Goal: Communication & Community: Answer question/provide support

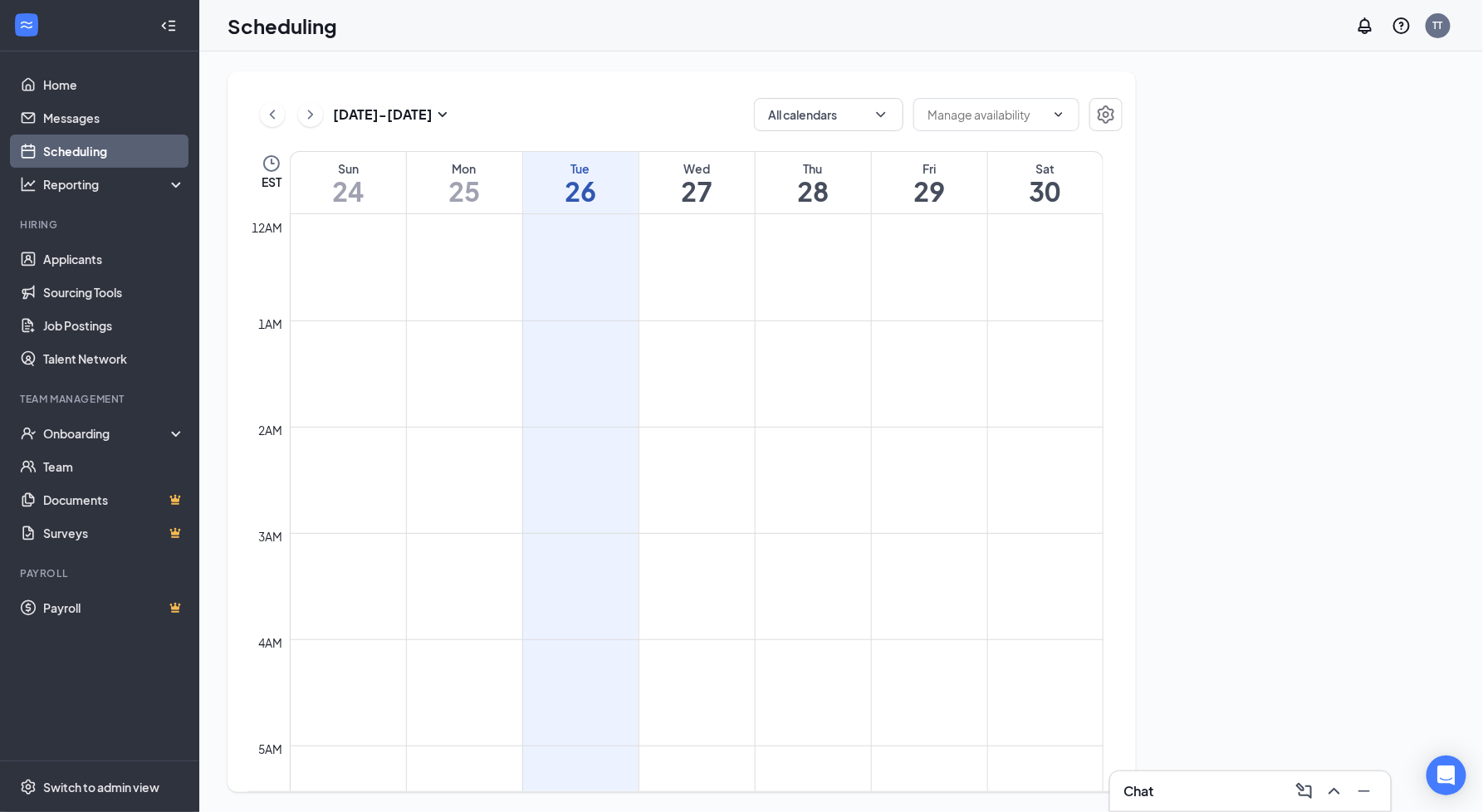
scroll to position [815, 0]
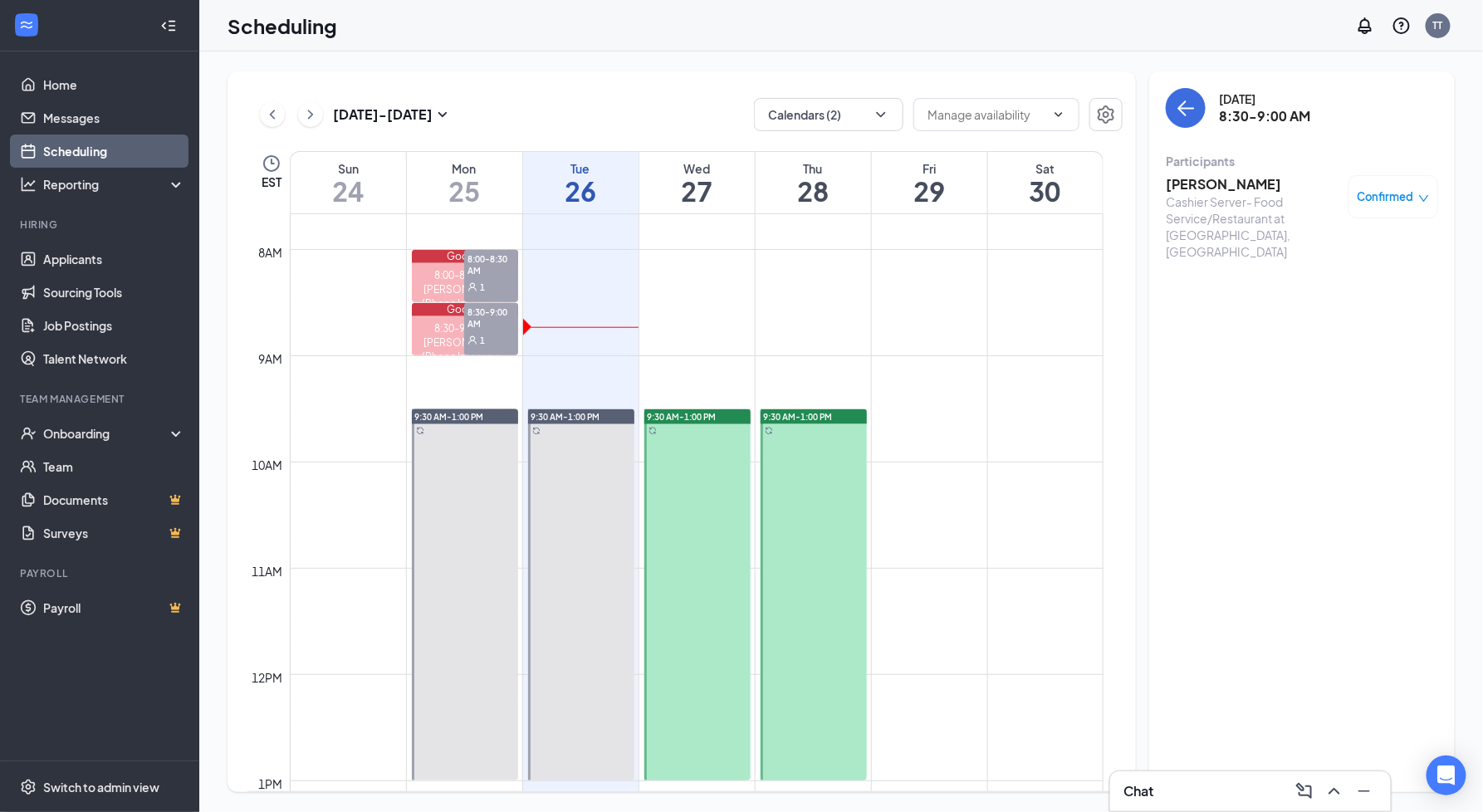
click at [1232, 790] on div "Chat" at bounding box center [1251, 791] width 254 height 26
click at [1192, 373] on span "Applicants" at bounding box center [1170, 373] width 59 height 15
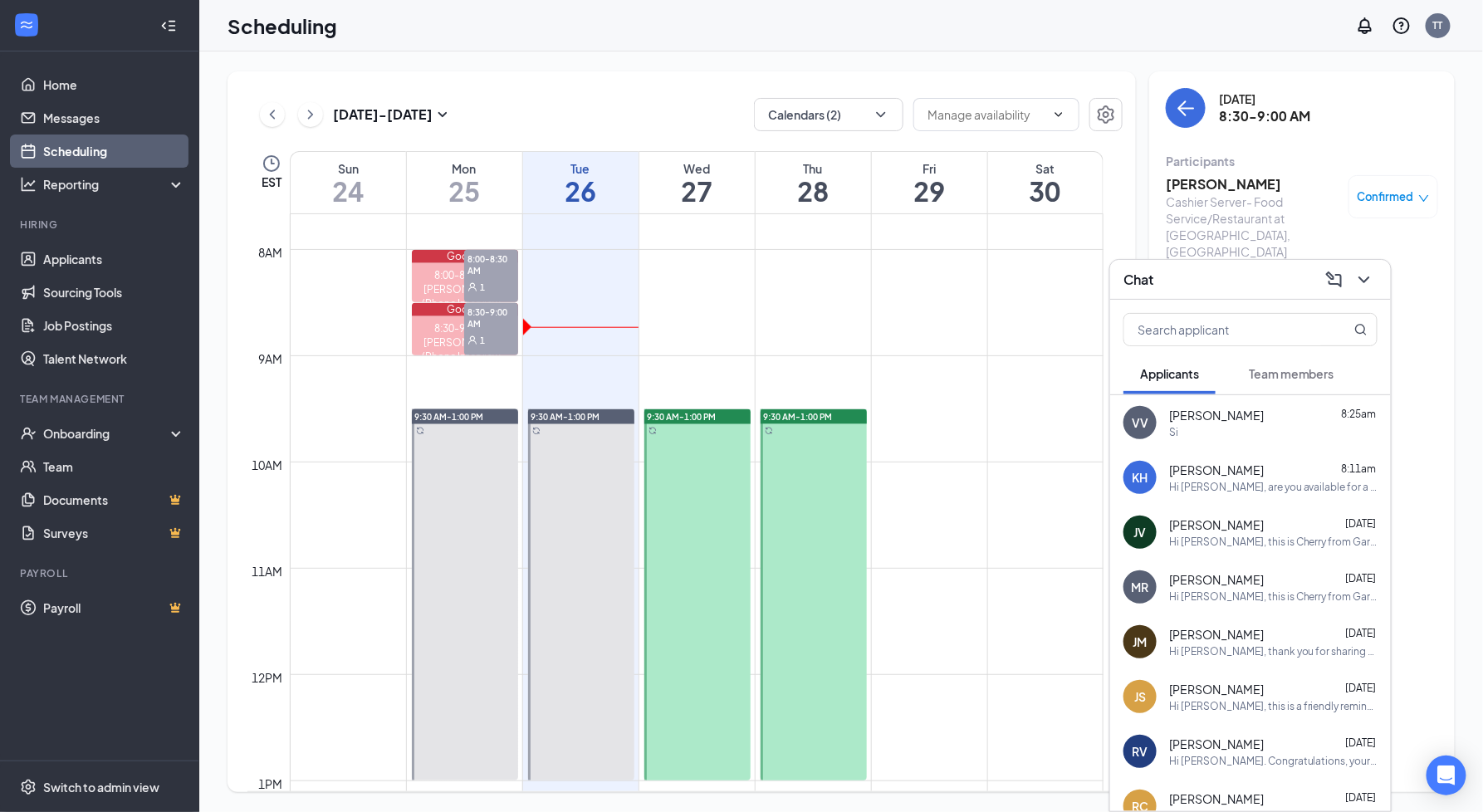
click at [1248, 434] on div "Si" at bounding box center [1273, 432] width 208 height 14
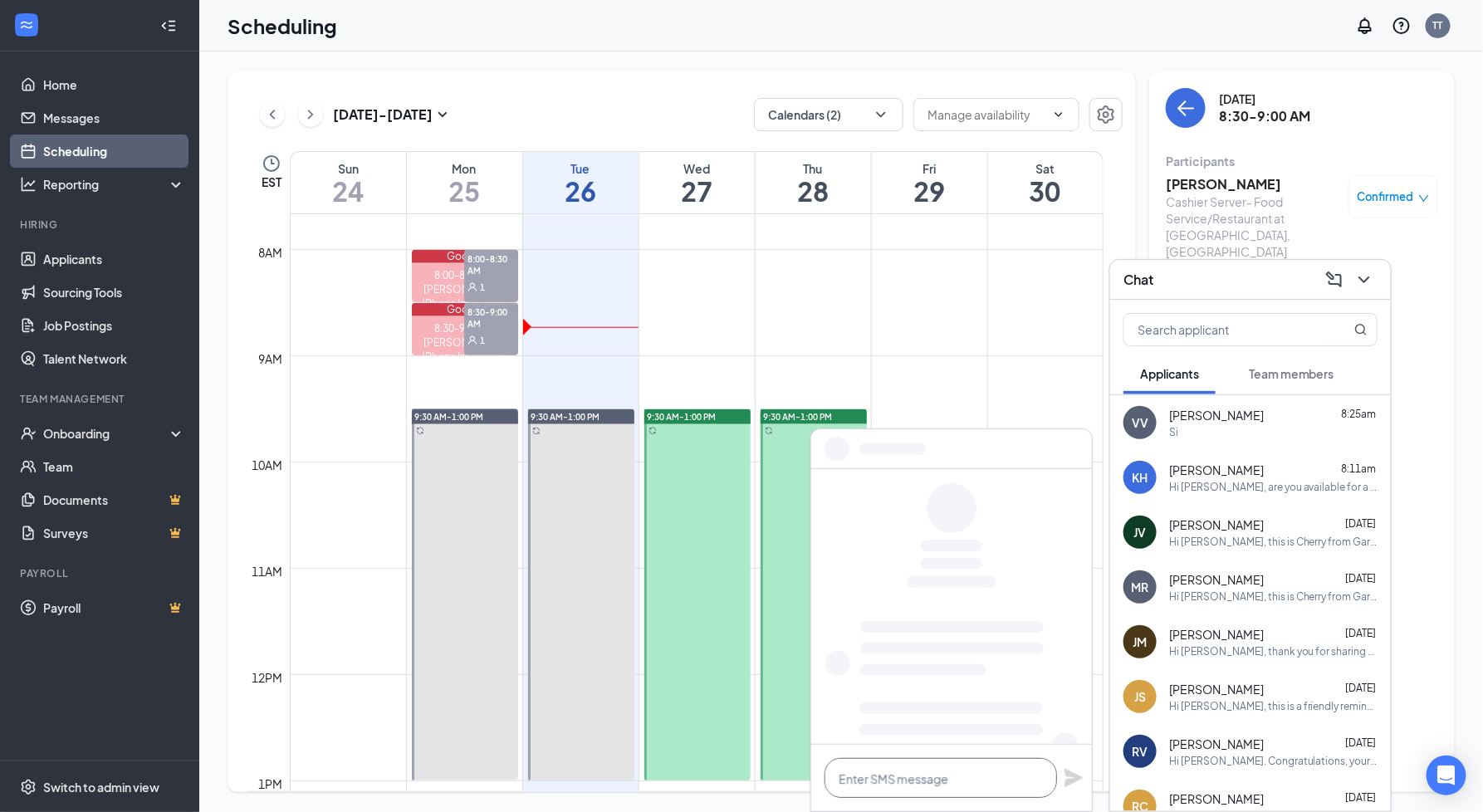
click at [979, 772] on textarea at bounding box center [940, 778] width 233 height 40
paste textarea "Genial, agendaré una entrevista contigo a las 9 am."
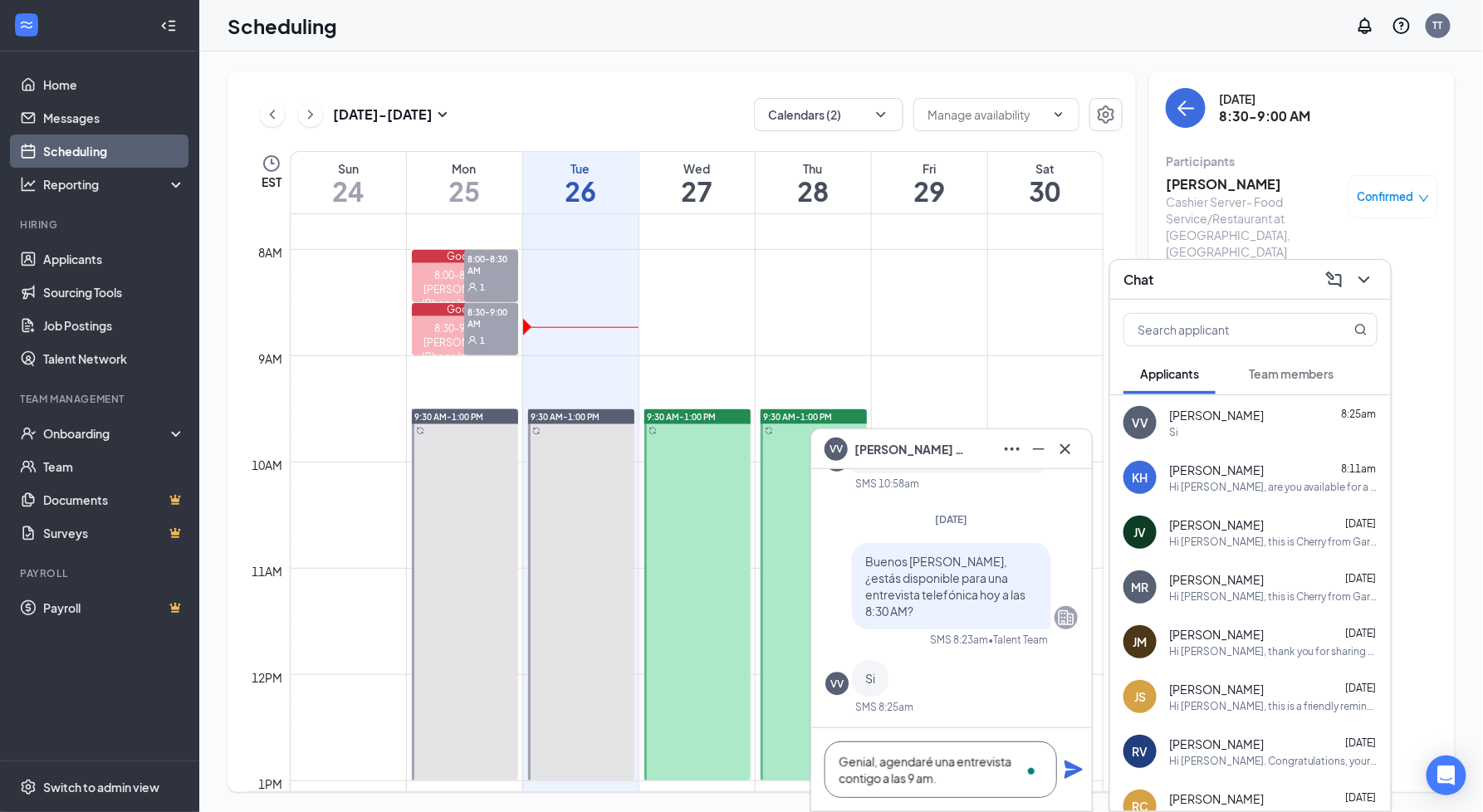
type textarea "Genial, agendaré una entrevista contigo a las 9 am."
click at [1071, 768] on icon "Plane" at bounding box center [1073, 769] width 18 height 18
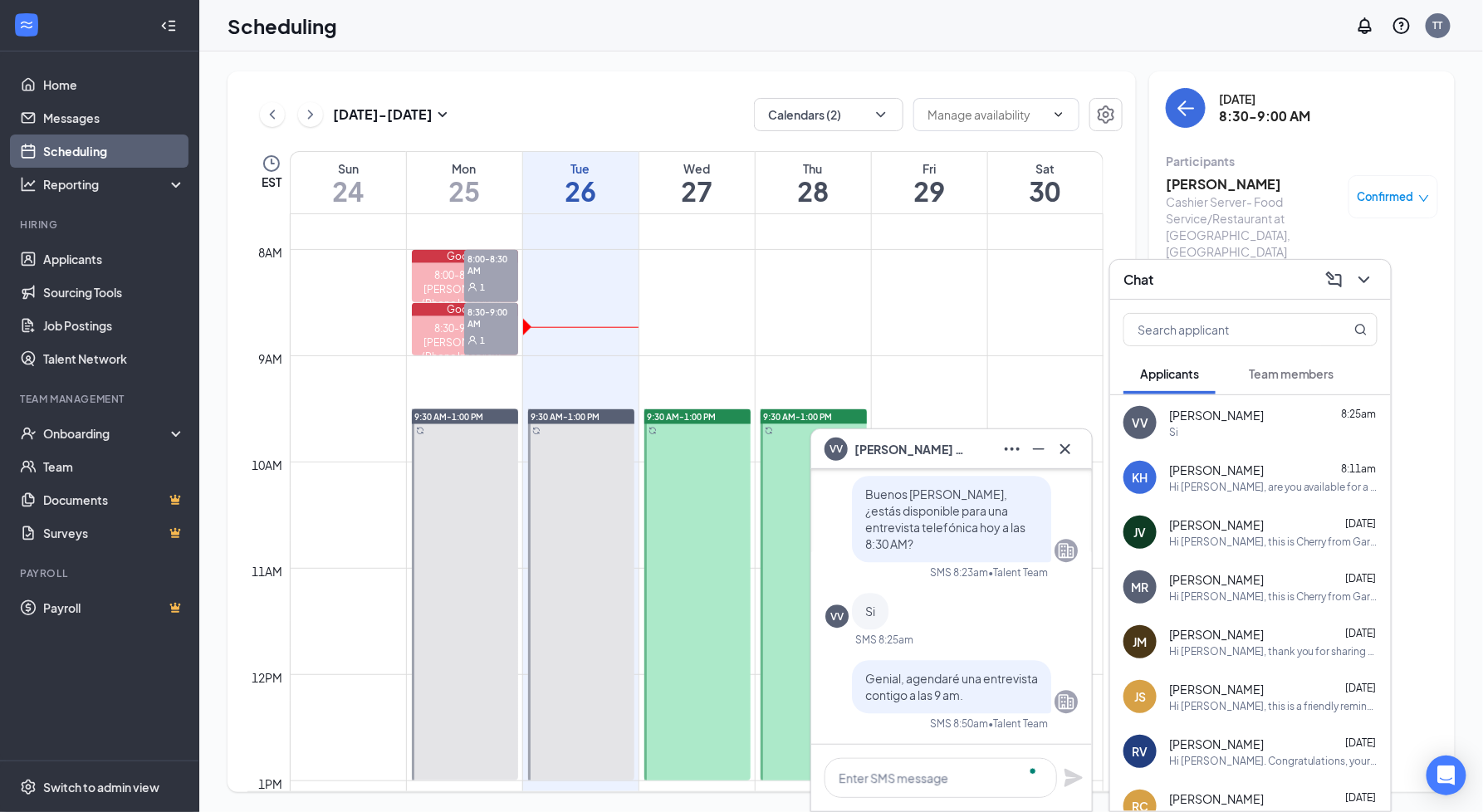
scroll to position [0, 0]
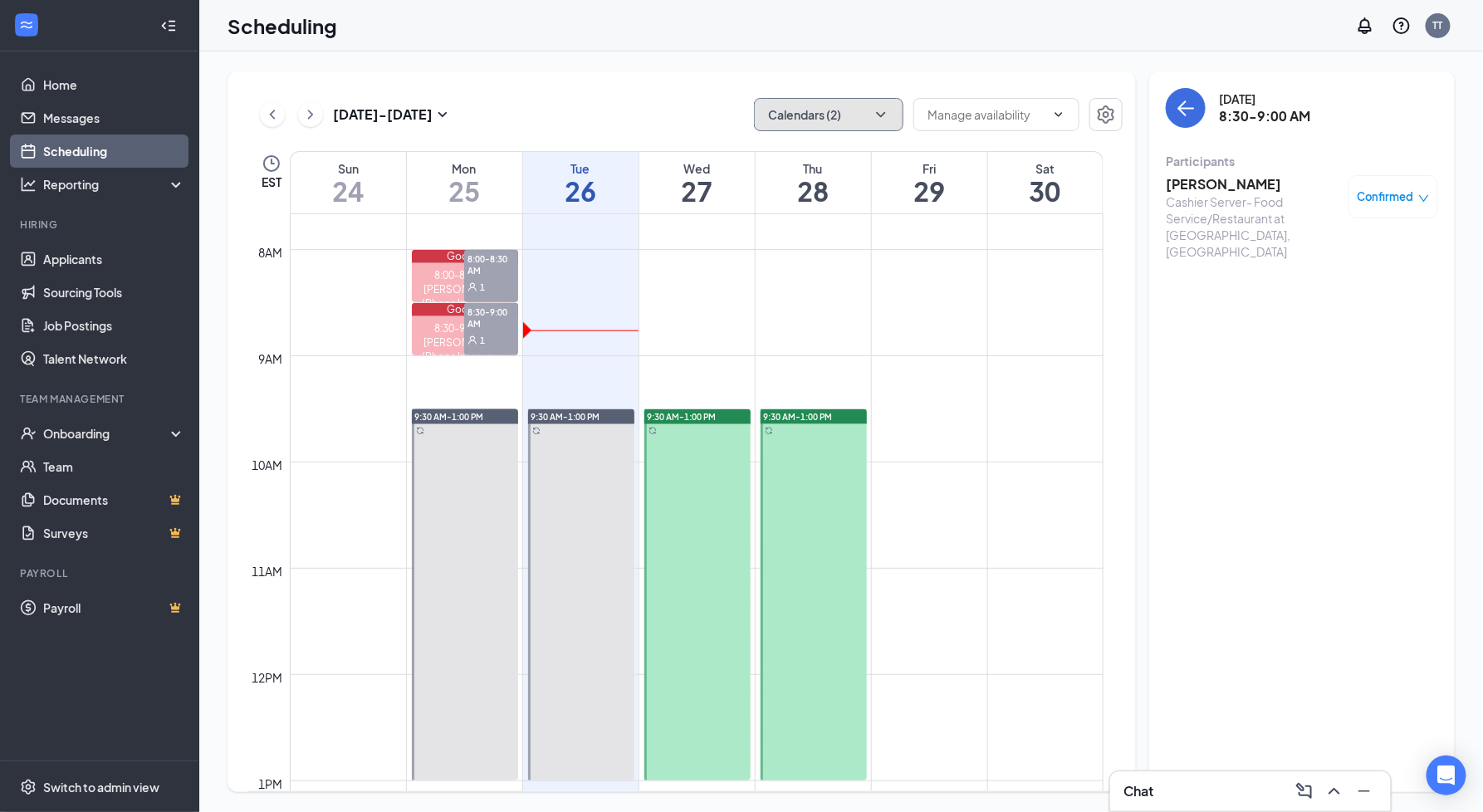
click at [792, 103] on button "Calendars (2)" at bounding box center [829, 114] width 150 height 33
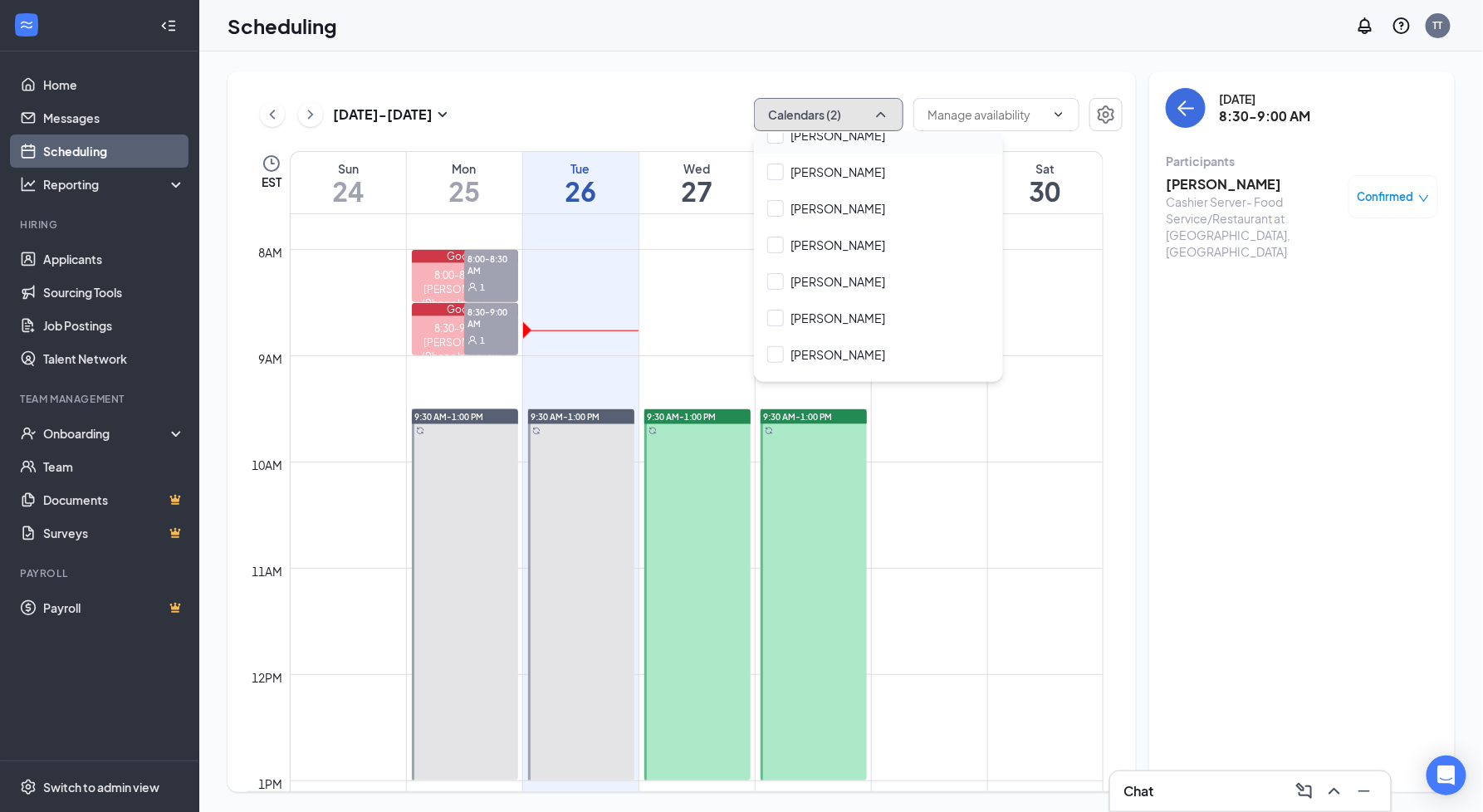
scroll to position [260, 0]
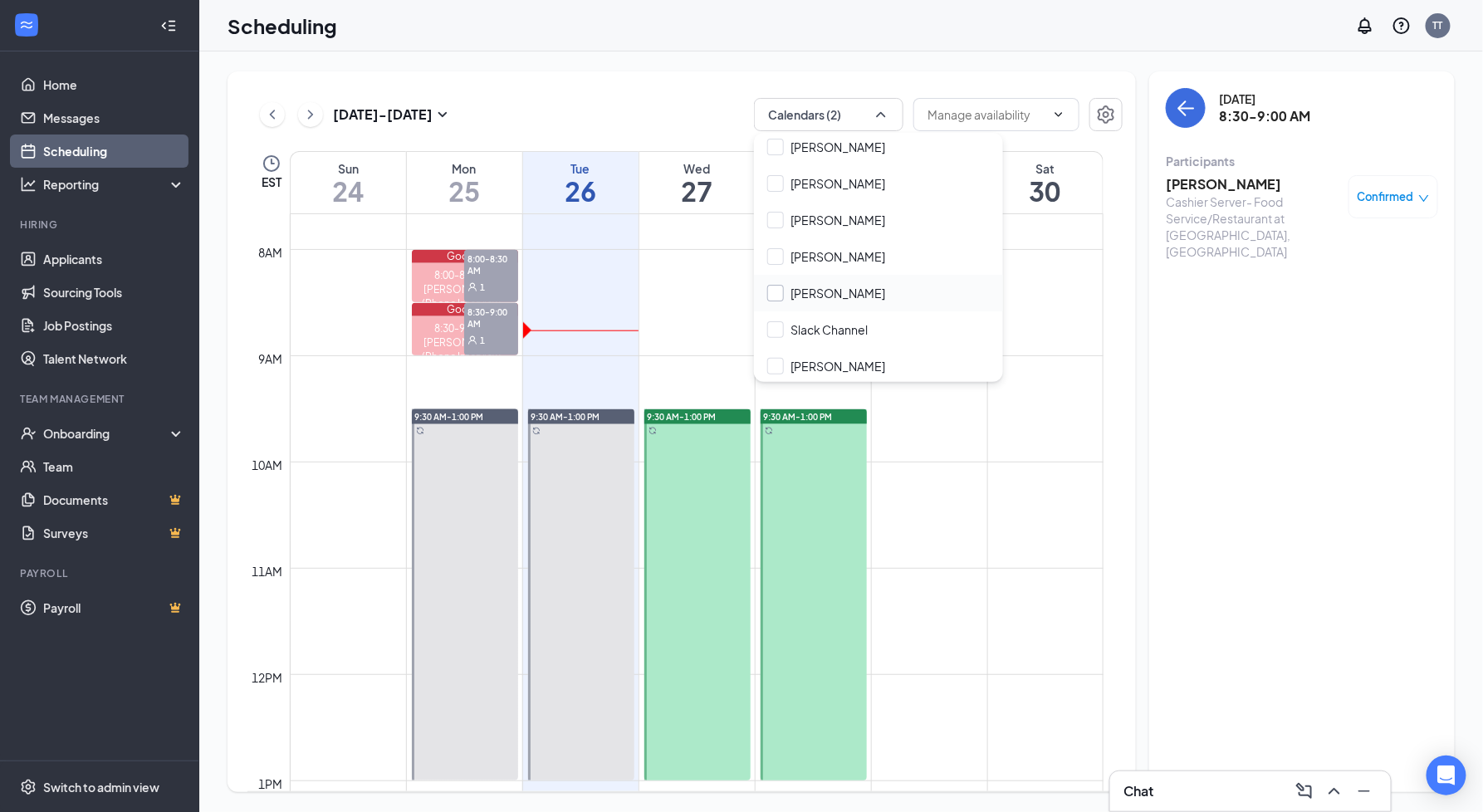
click at [784, 288] on input "Monika Rodriguez" at bounding box center [826, 293] width 118 height 17
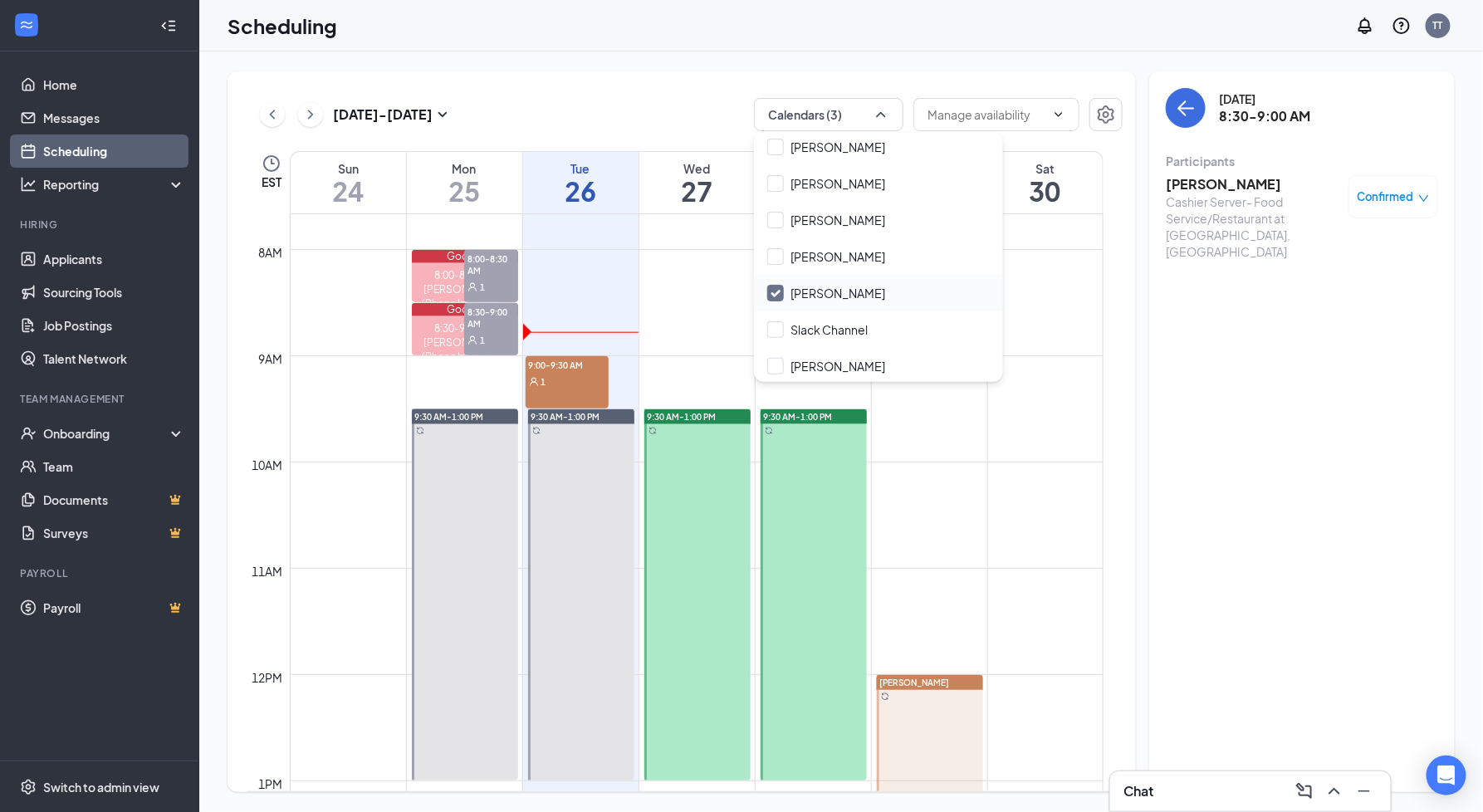
click at [769, 283] on div "Monika Rodriguez" at bounding box center [878, 293] width 249 height 37
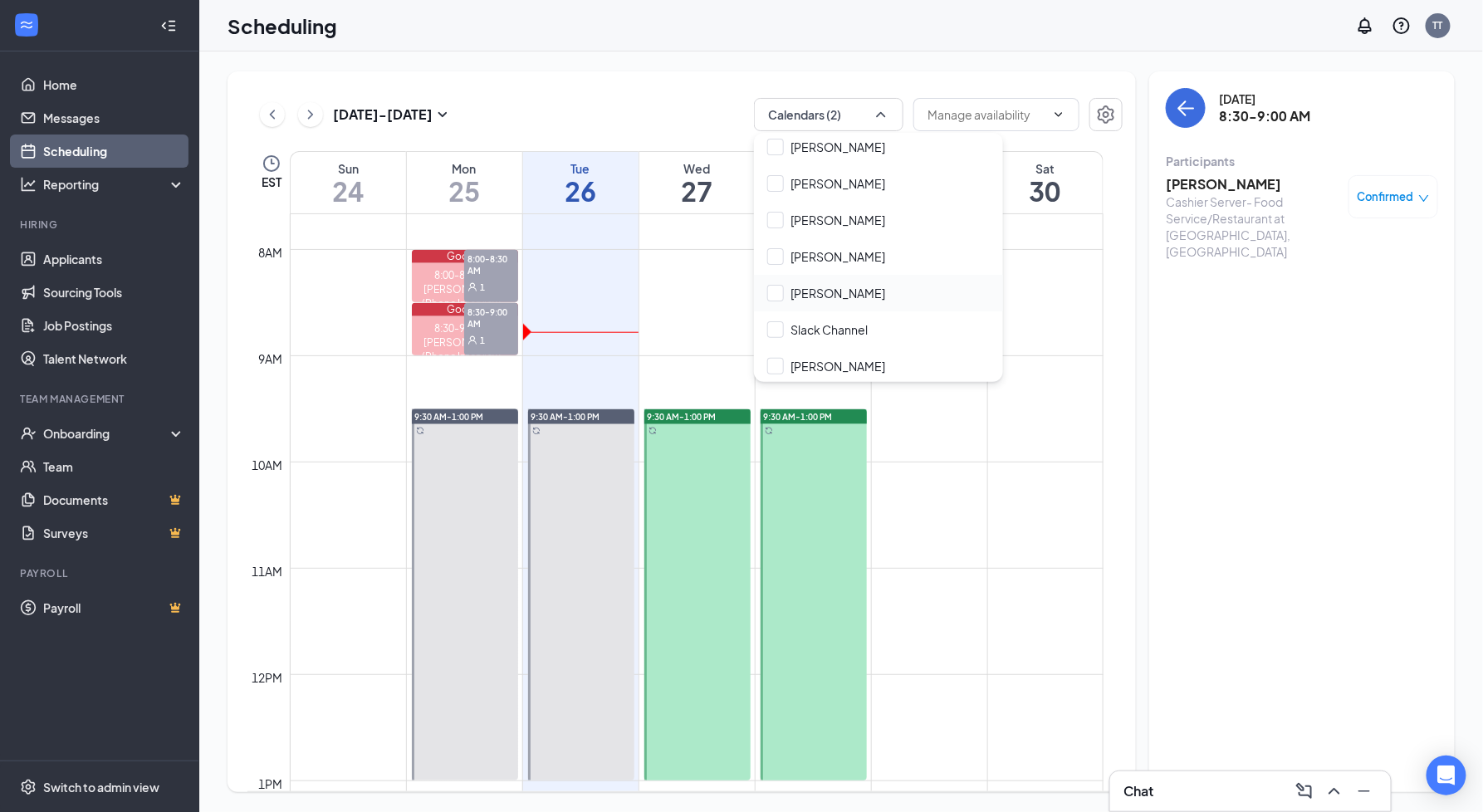
checkbox input "false"
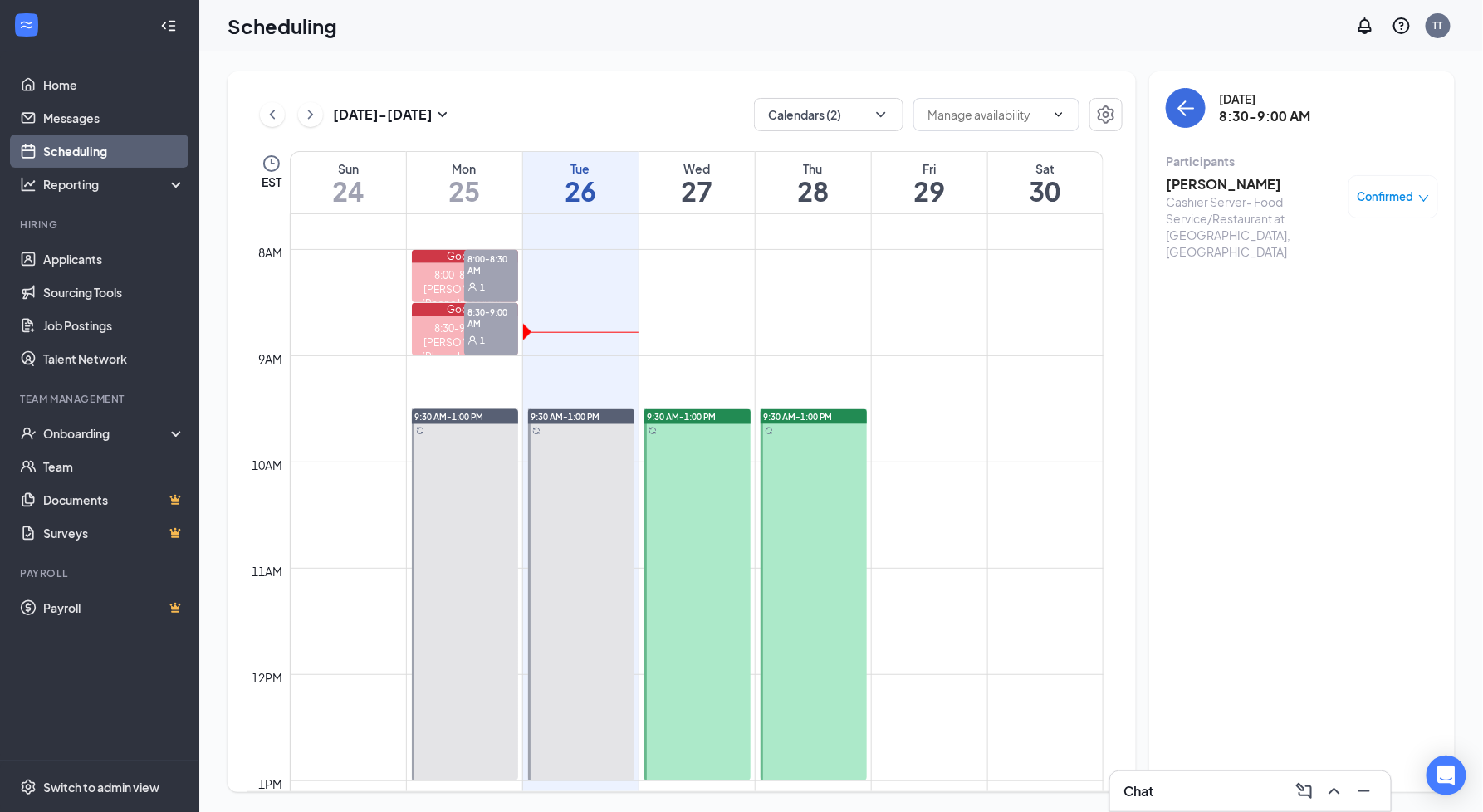
click at [660, 97] on div "Aug 24 - Aug 30 Calendars (2) EST Sun 24 Mon 25 Tue 26 Wed 27 Thu 28 Fri 29 Sat…" at bounding box center [681, 431] width 909 height 721
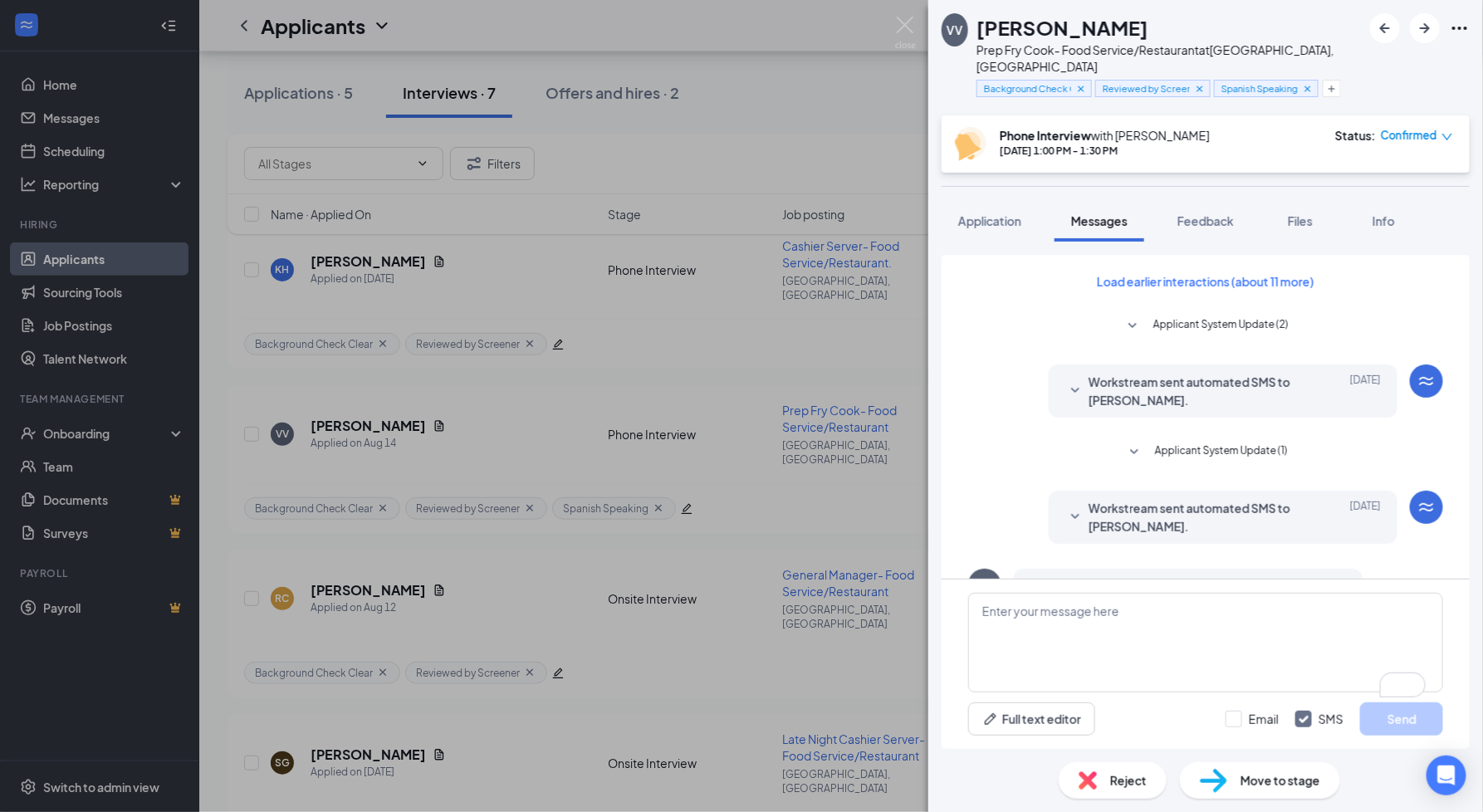
scroll to position [430, 0]
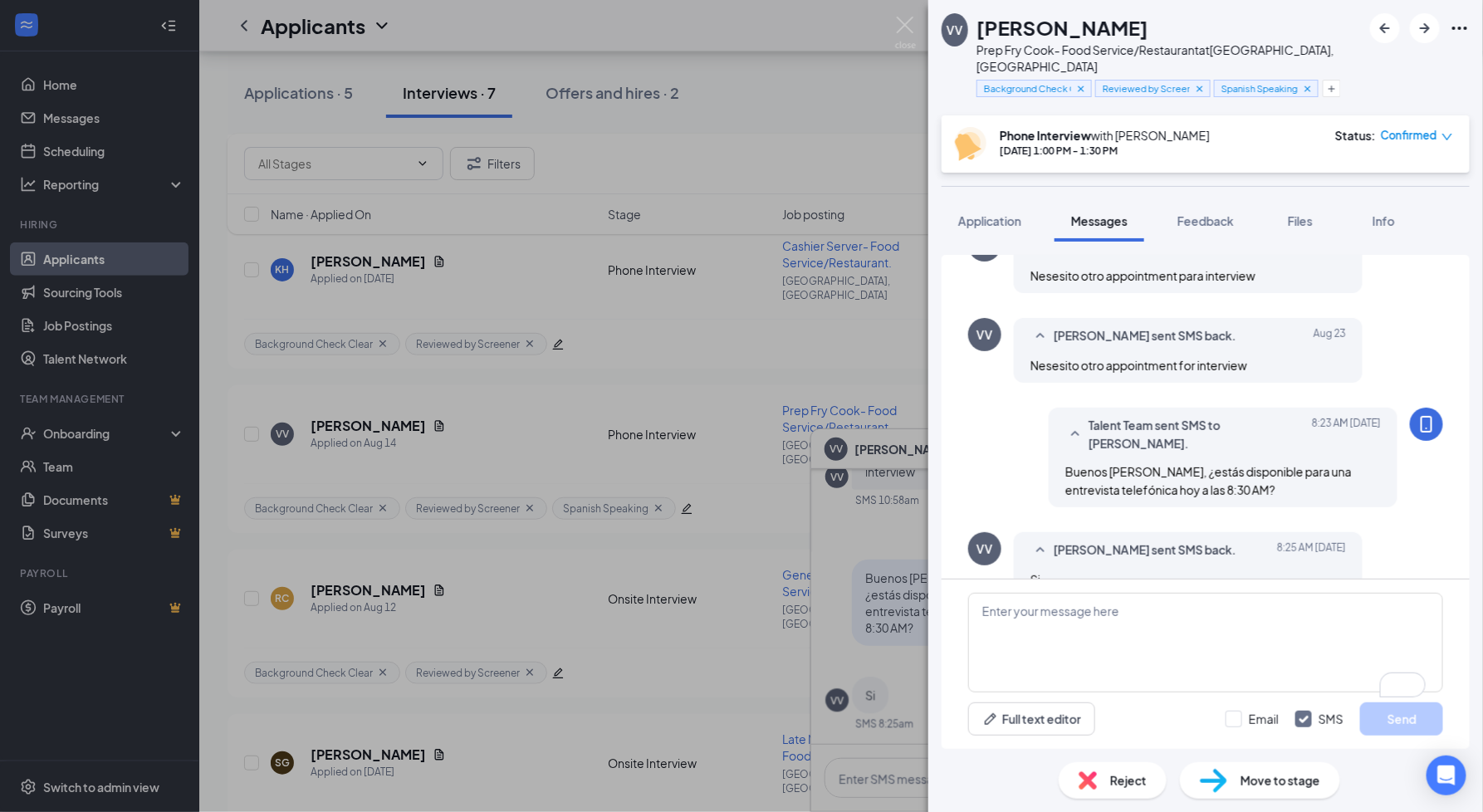
click at [1446, 132] on icon "down" at bounding box center [1447, 137] width 11 height 11
click at [1407, 169] on span "Request Reschedule" at bounding box center [1384, 166] width 114 height 18
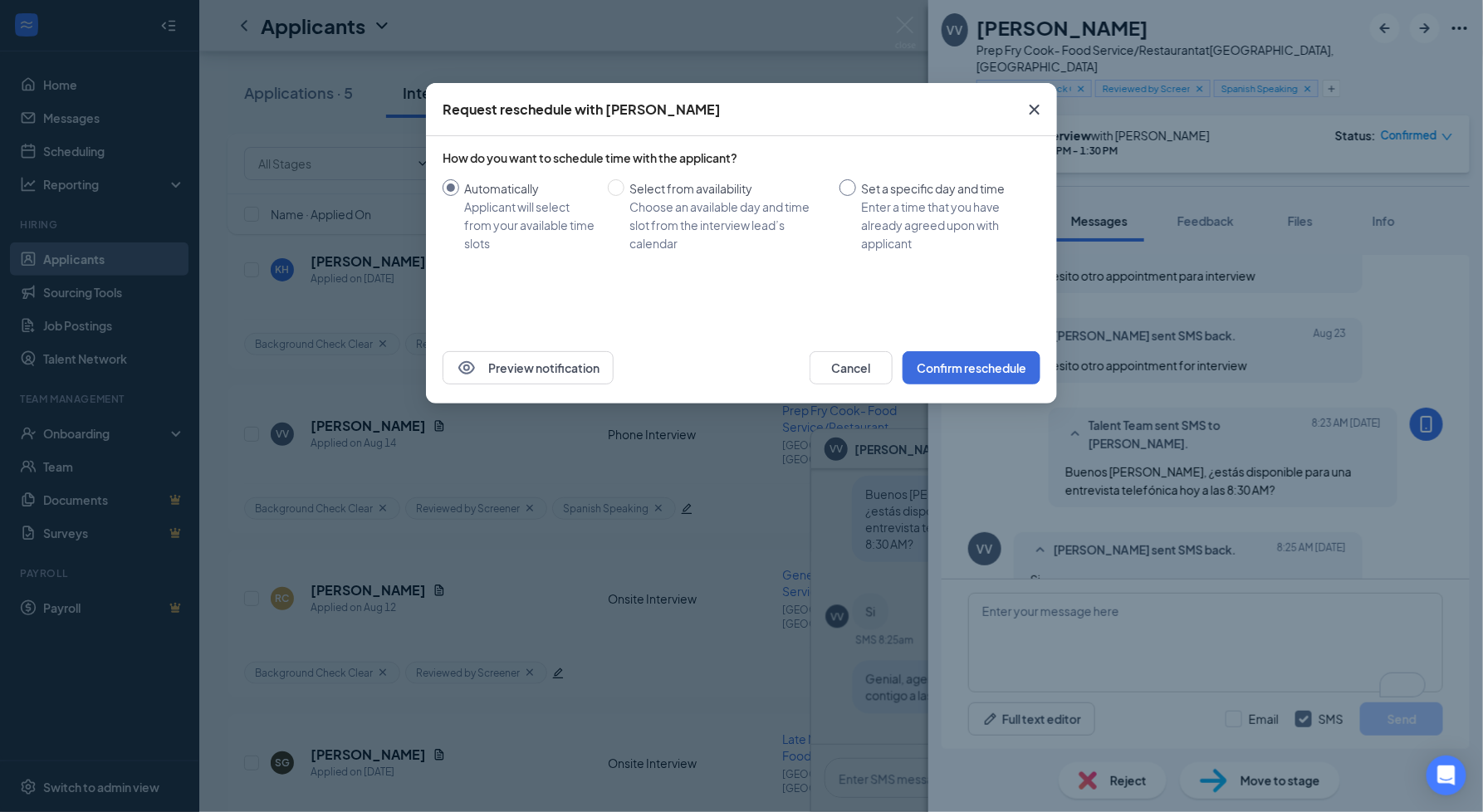
click at [862, 200] on div "Enter a time that you have already agreed upon with applicant" at bounding box center [944, 225] width 166 height 55
click at [857, 196] on input "Set a specific day and time Enter a time that you have already agreed upon with…" at bounding box center [848, 187] width 17 height 17
radio input "true"
radio input "false"
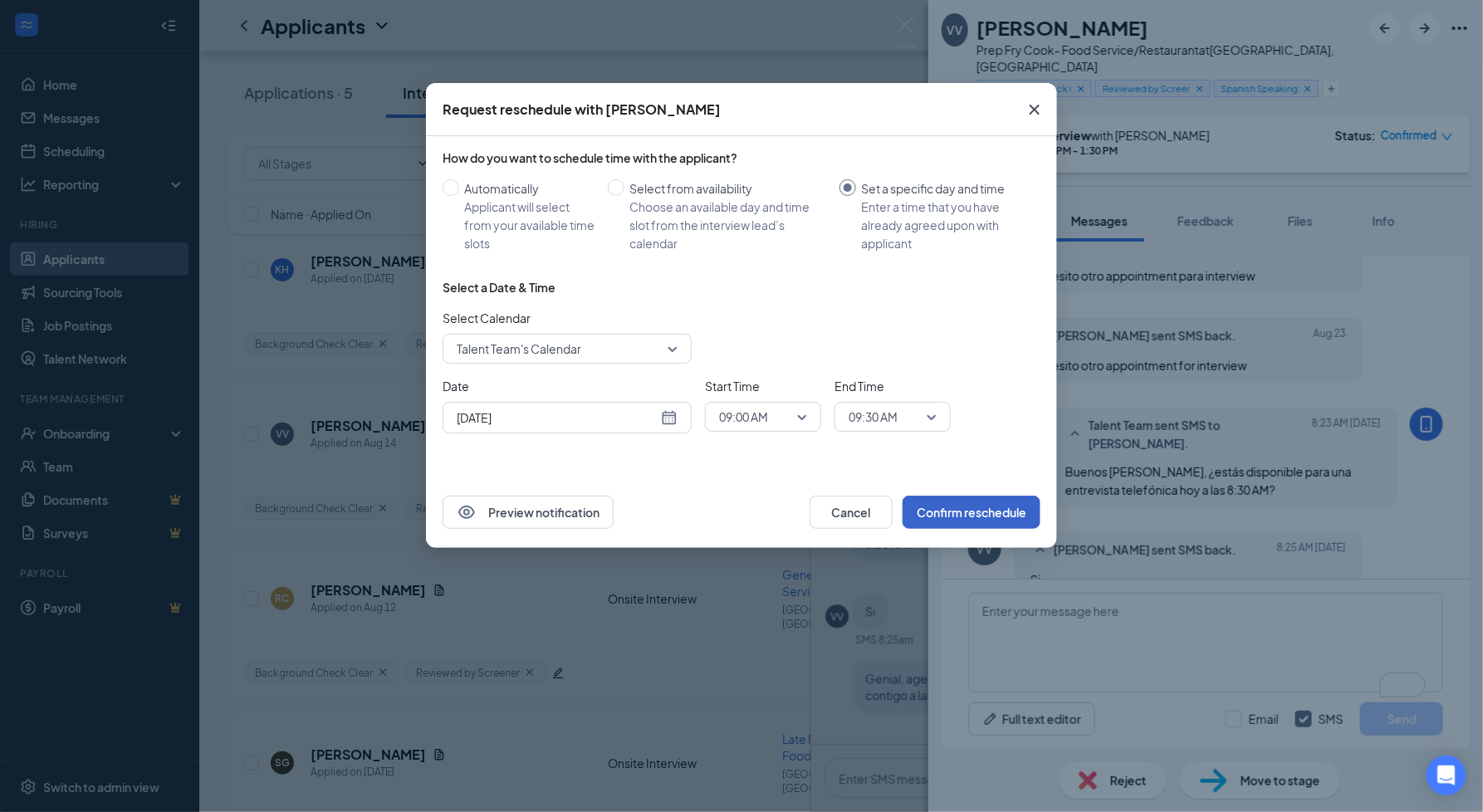
click at [1026, 508] on button "Confirm reschedule" at bounding box center [972, 512] width 138 height 33
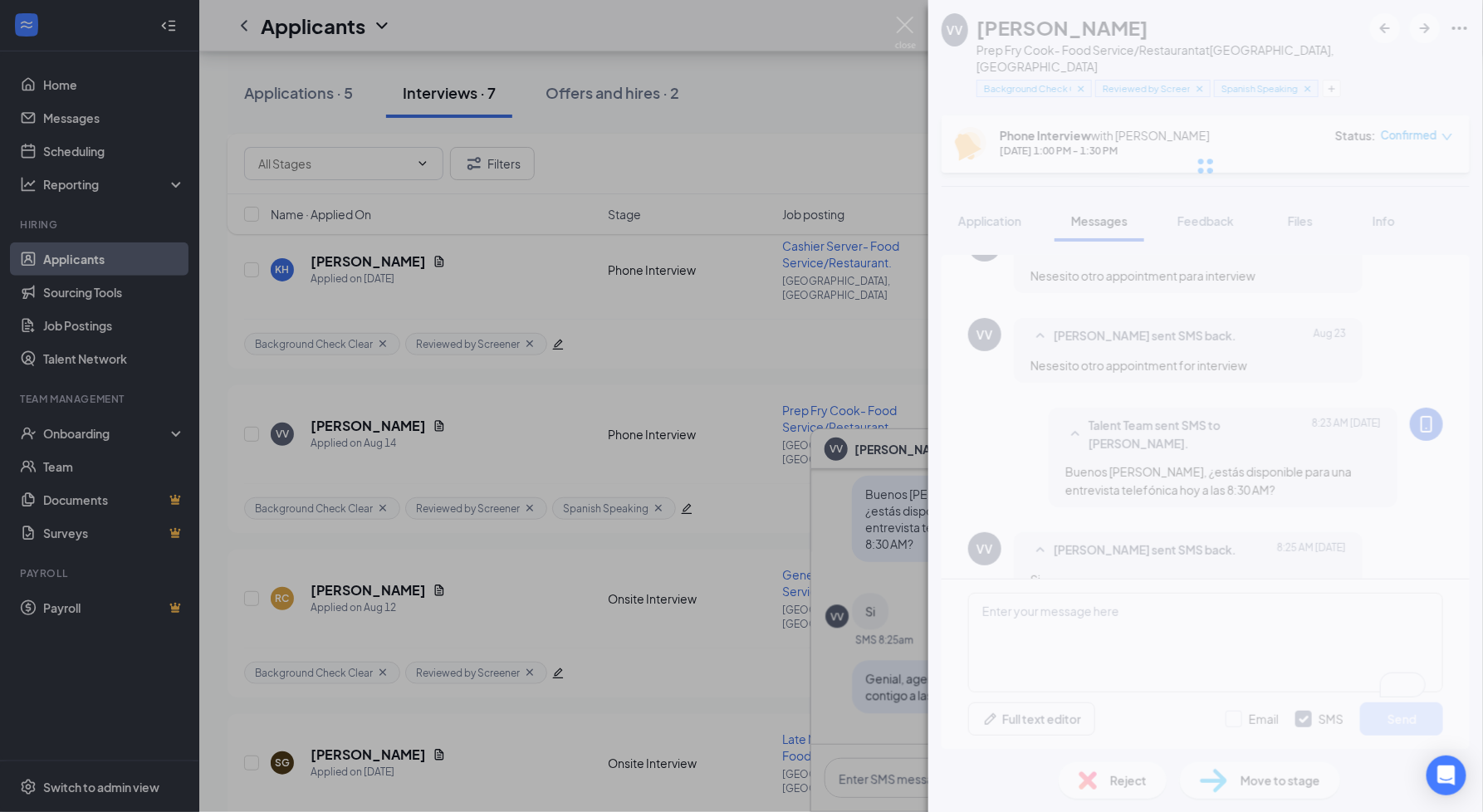
click at [1164, 161] on div at bounding box center [1206, 166] width 555 height 332
drag, startPoint x: 1164, startPoint y: 161, endPoint x: 1122, endPoint y: 90, distance: 82.5
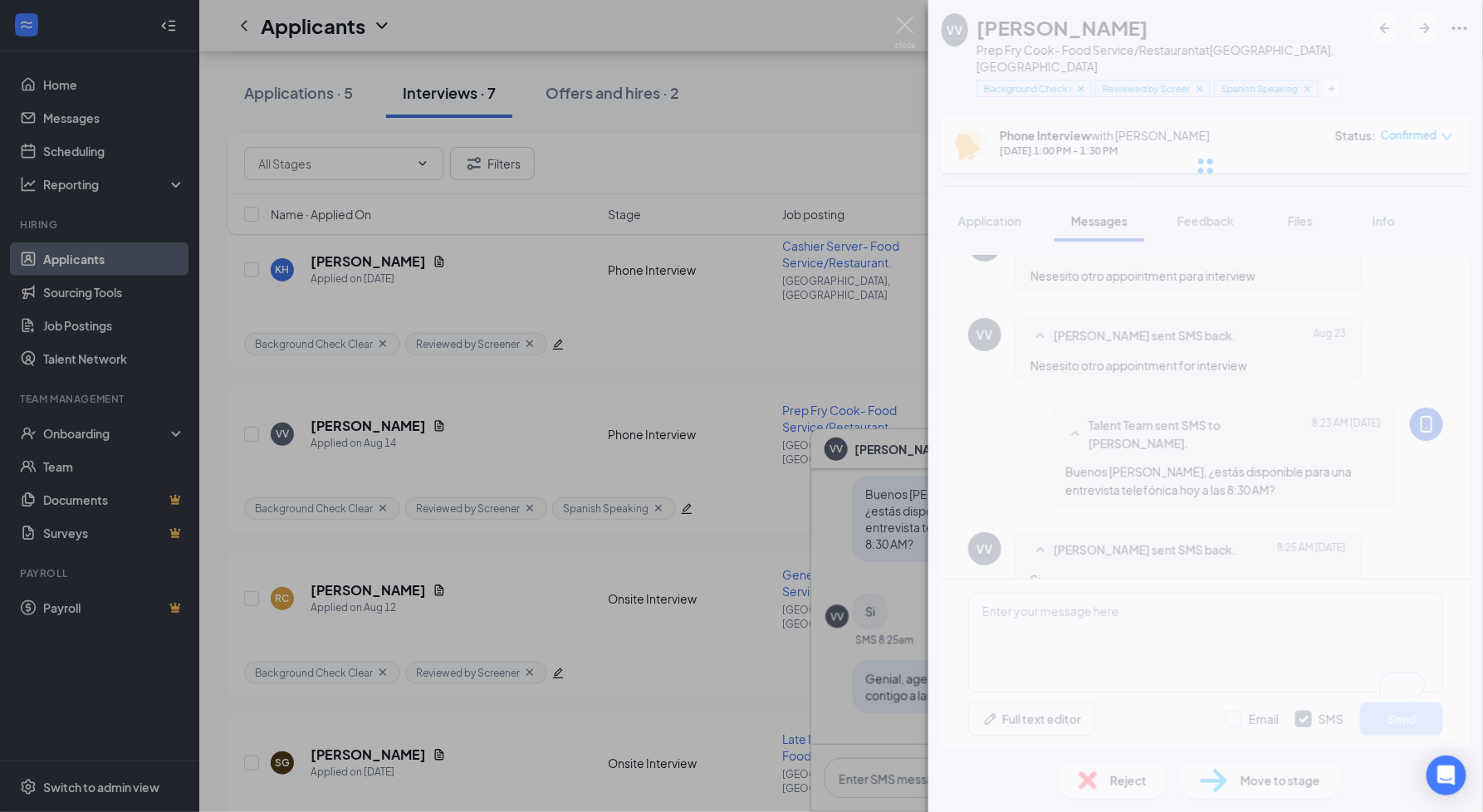
click at [1122, 90] on div at bounding box center [1206, 166] width 555 height 332
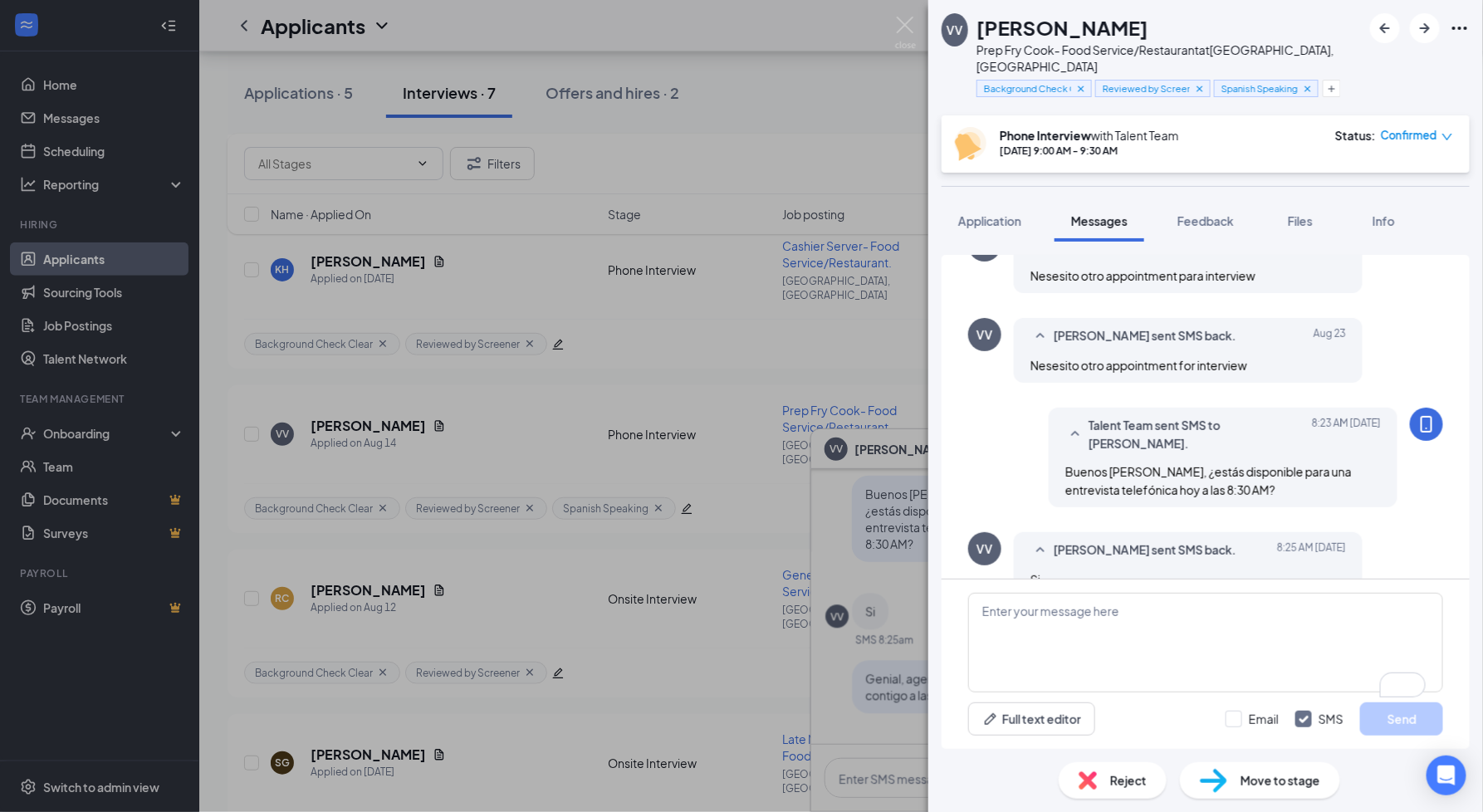
click at [1122, 90] on div "VV [PERSON_NAME] Prep Fry Cook- Food Service/Restaurant at [GEOGRAPHIC_DATA], […" at bounding box center [1206, 58] width 555 height 115
click at [1414, 127] on span "Confirmed" at bounding box center [1409, 135] width 57 height 17
click at [1429, 161] on span "Request Reschedule" at bounding box center [1384, 166] width 114 height 18
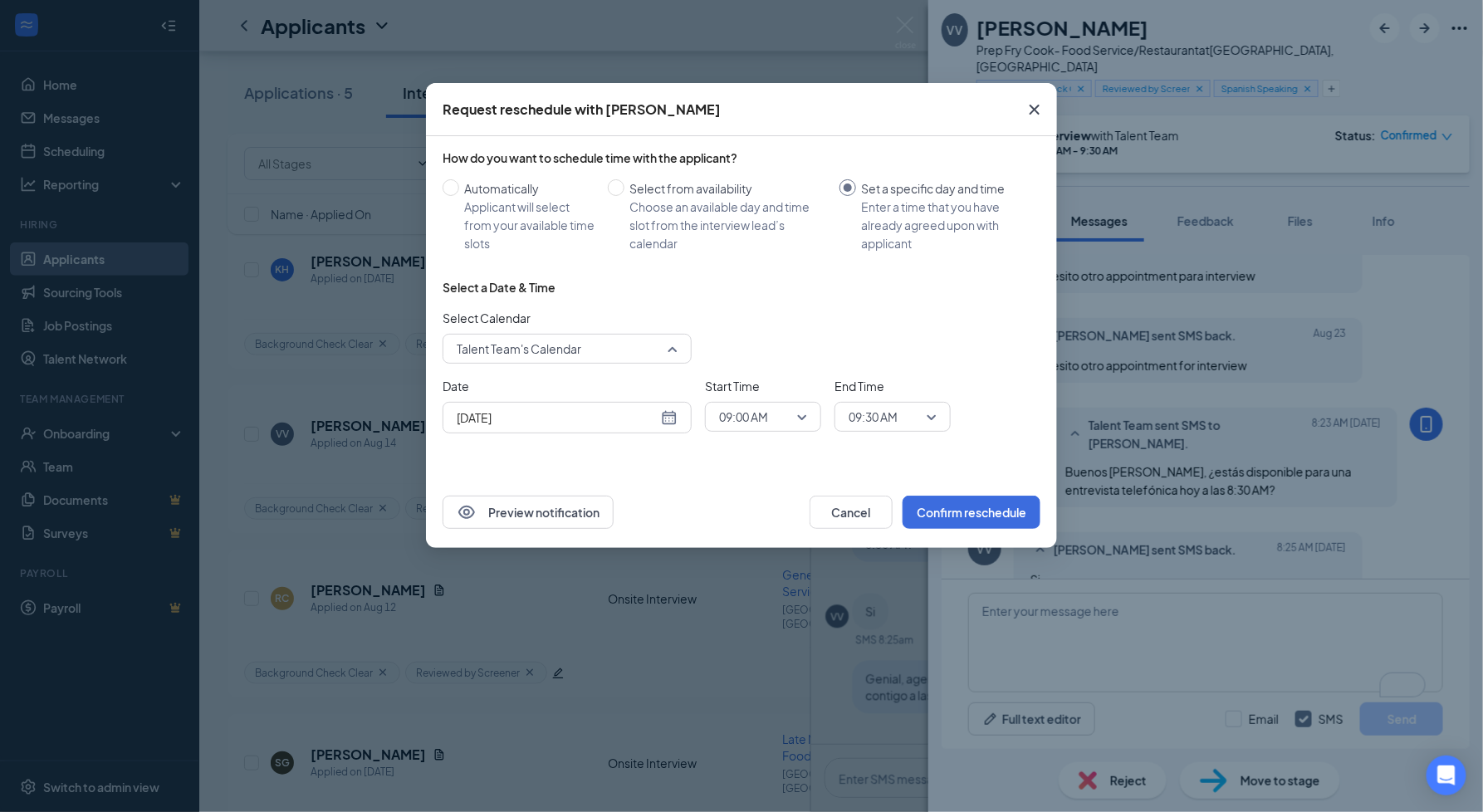
click at [555, 340] on span "Talent Team's Calendar" at bounding box center [518, 348] width 125 height 25
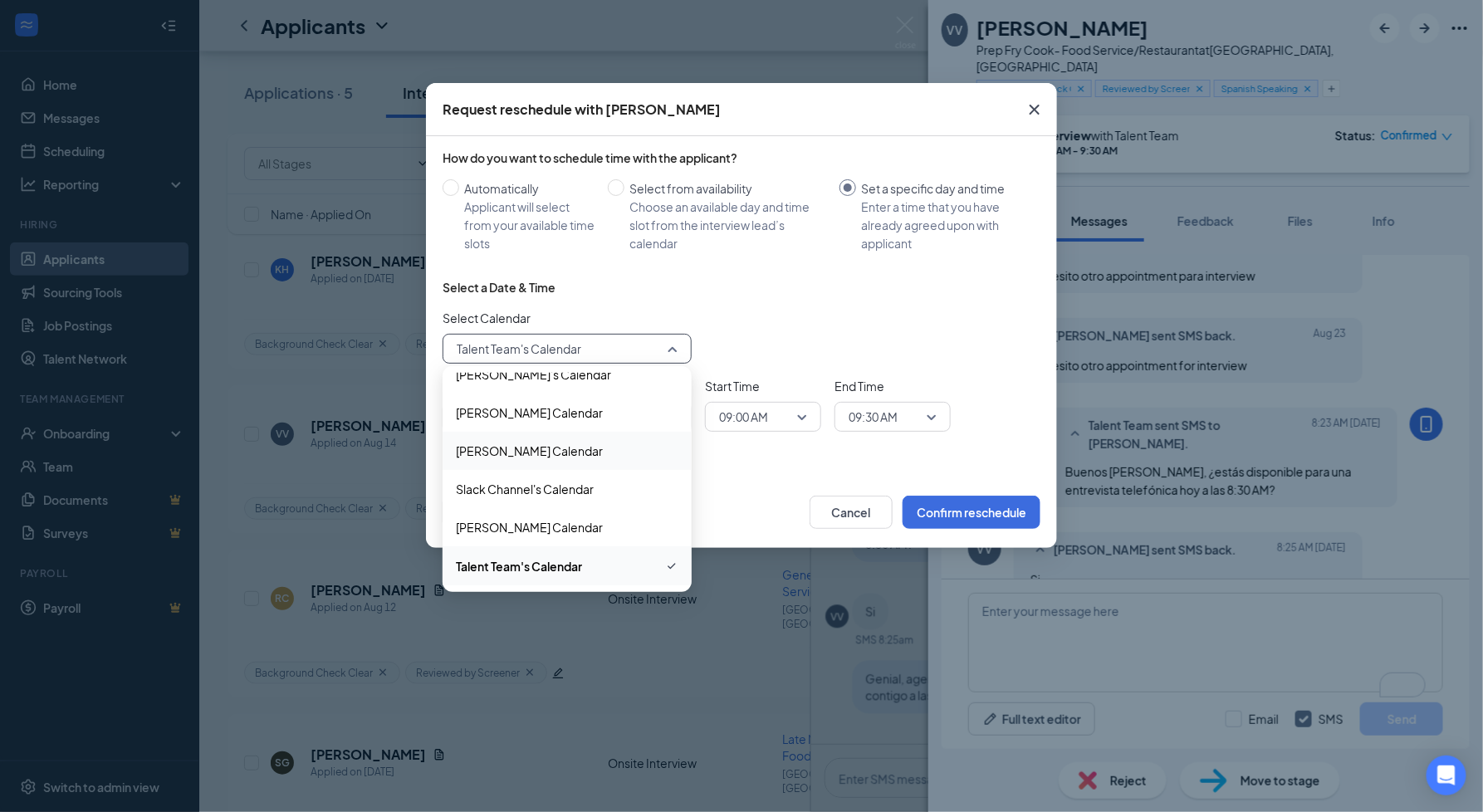
click at [583, 457] on span "[PERSON_NAME] Calendar" at bounding box center [529, 450] width 147 height 18
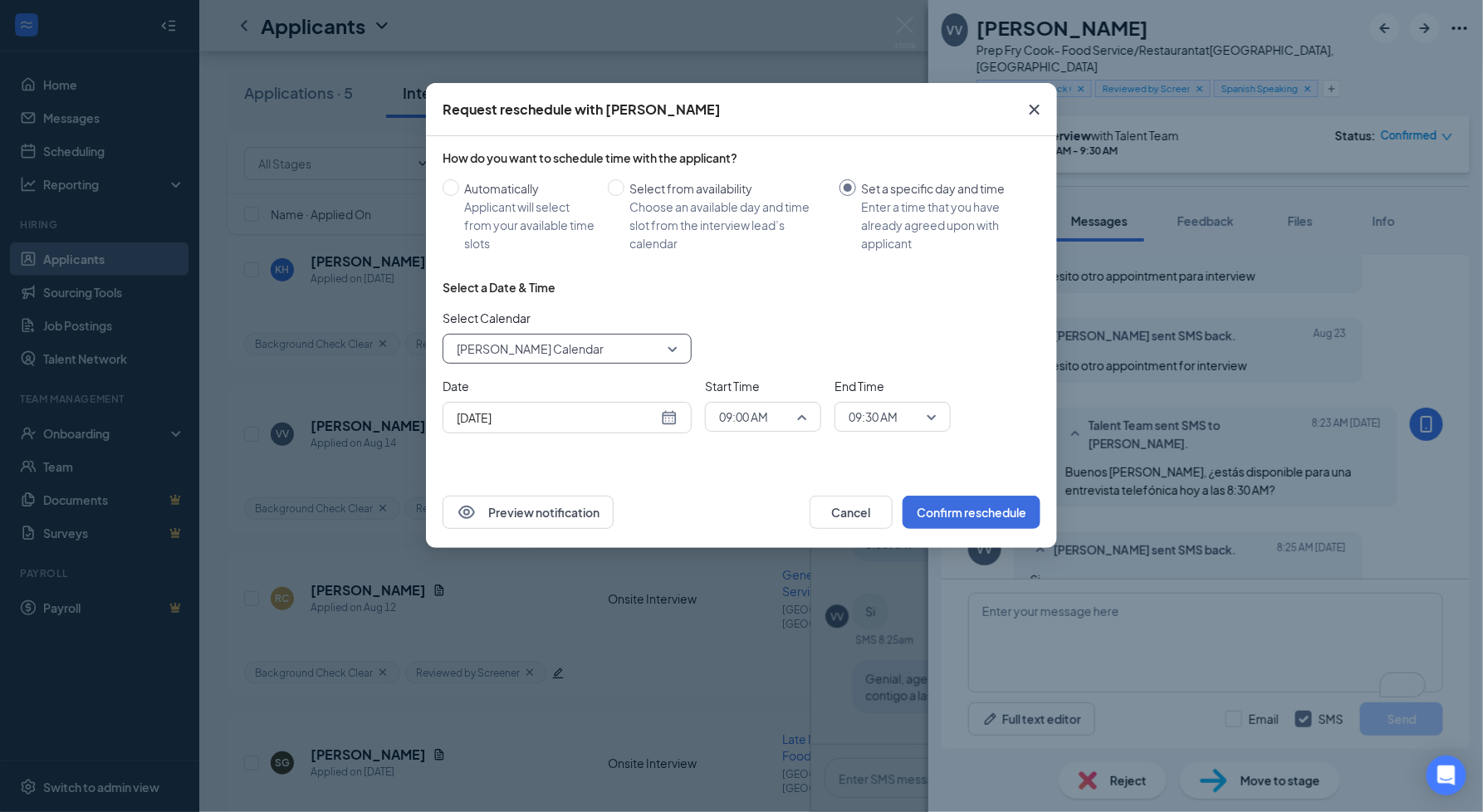
click at [798, 424] on span "09:00 AM" at bounding box center [762, 416] width 88 height 25
click at [893, 410] on span "09:30 AM" at bounding box center [873, 416] width 49 height 25
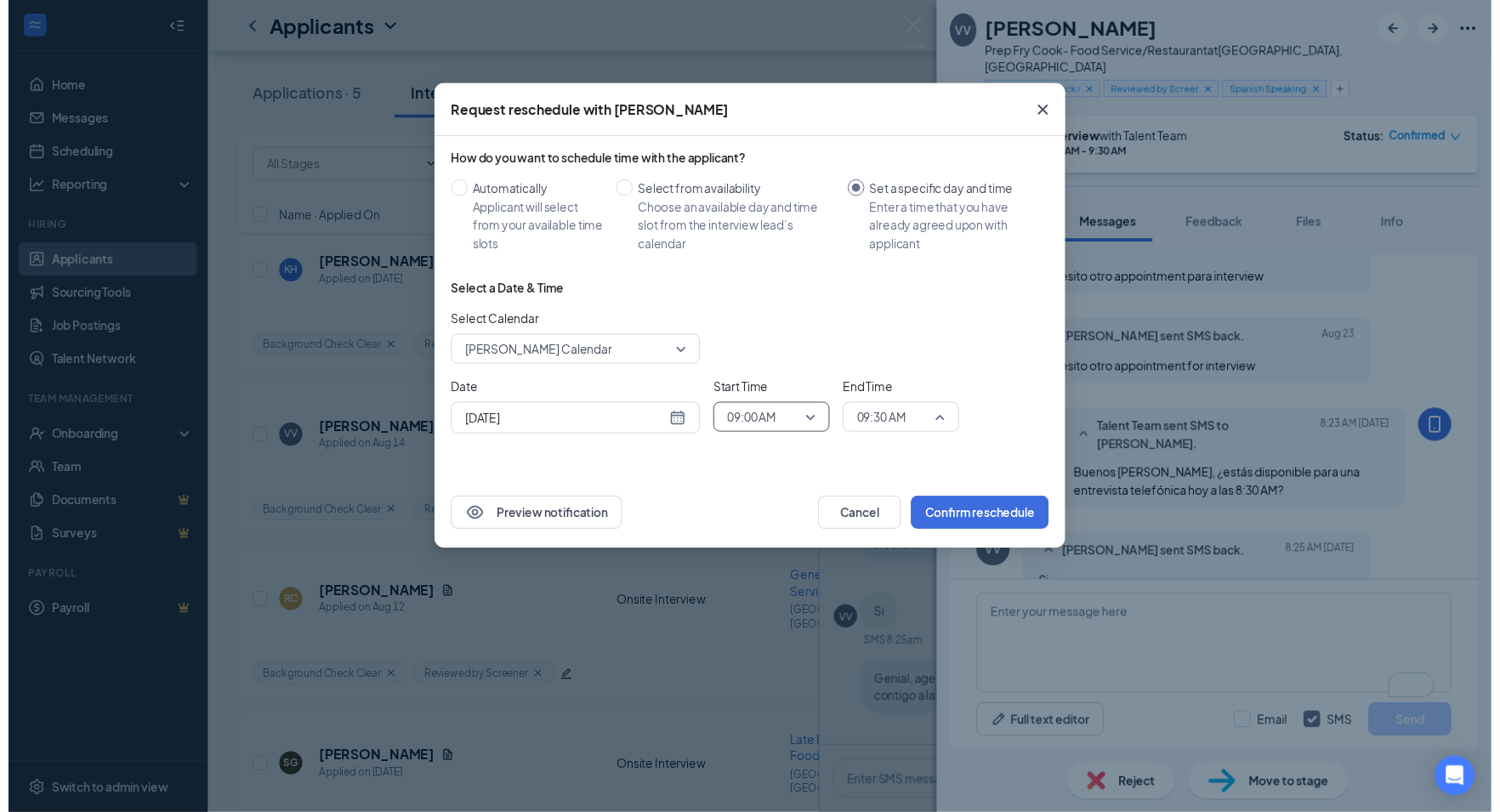
scroll to position [1310, 0]
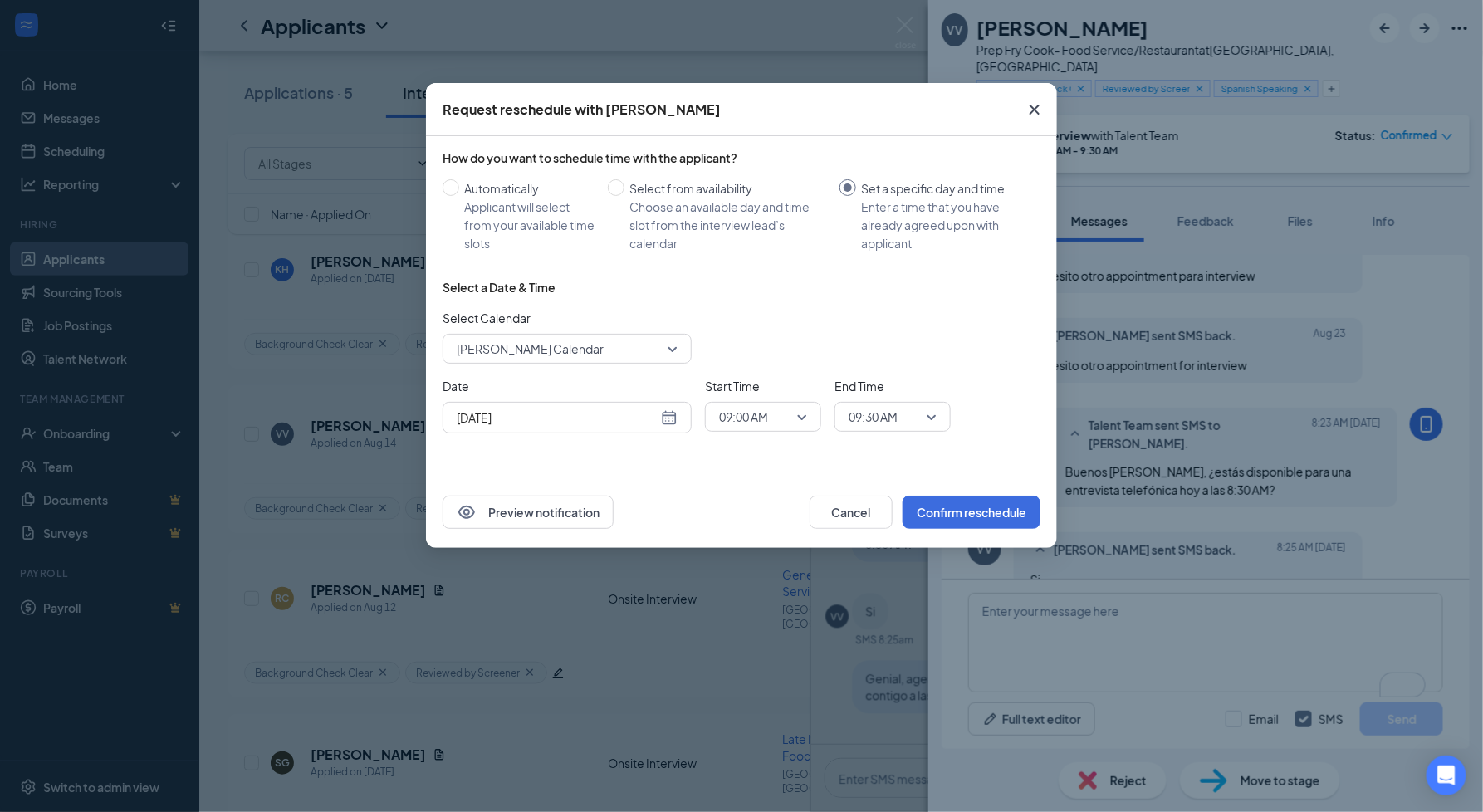
click at [916, 376] on div "Select a Date & Time Select Calendar [PERSON_NAME] Calendar 74182 71594 117769 …" at bounding box center [742, 362] width 598 height 168
click at [989, 518] on button "Confirm reschedule" at bounding box center [972, 512] width 138 height 33
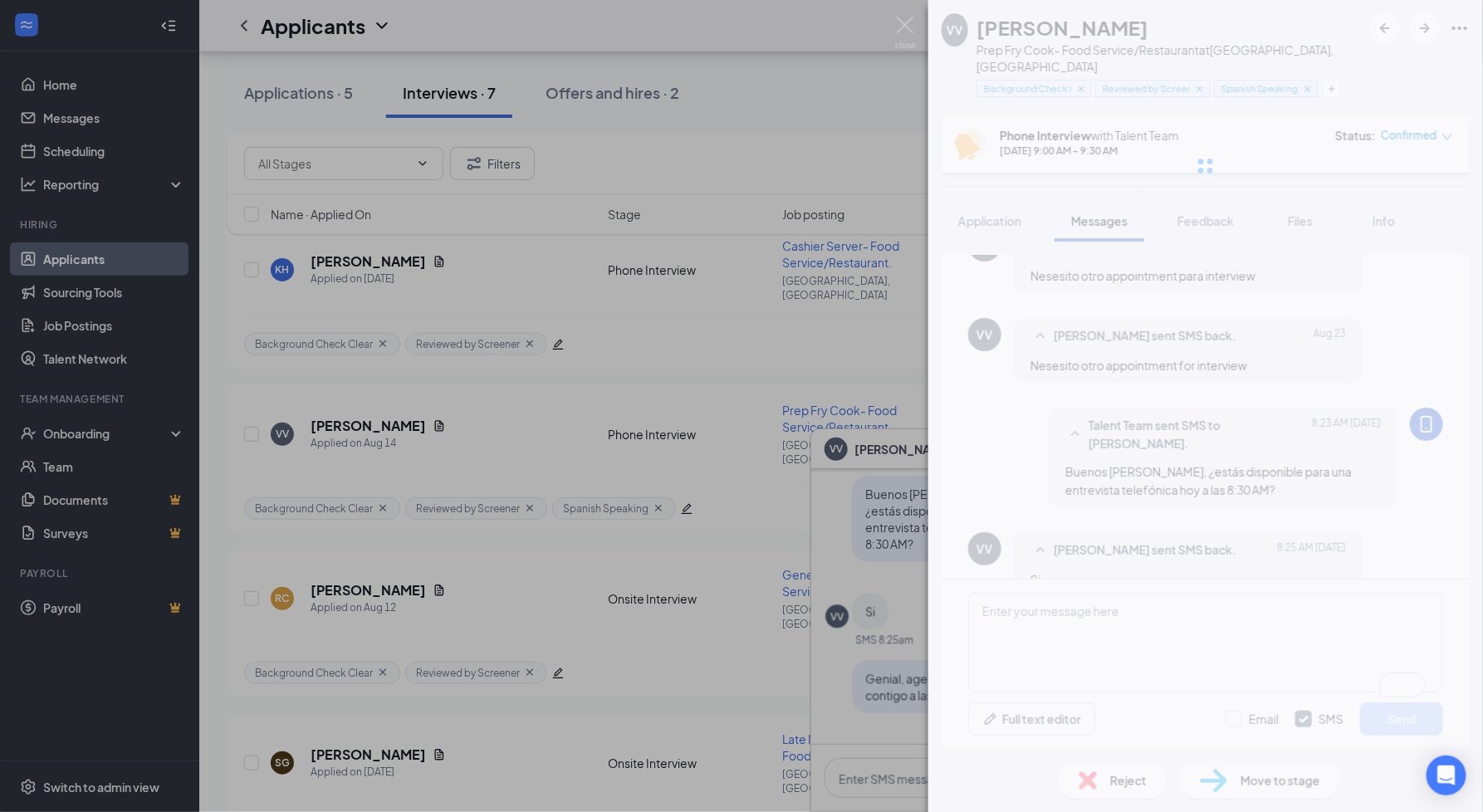
click at [902, 467] on div "VV [PERSON_NAME] Prep Fry Cook- Food Service/Restaurant at [GEOGRAPHIC_DATA], […" at bounding box center [742, 406] width 1483 height 812
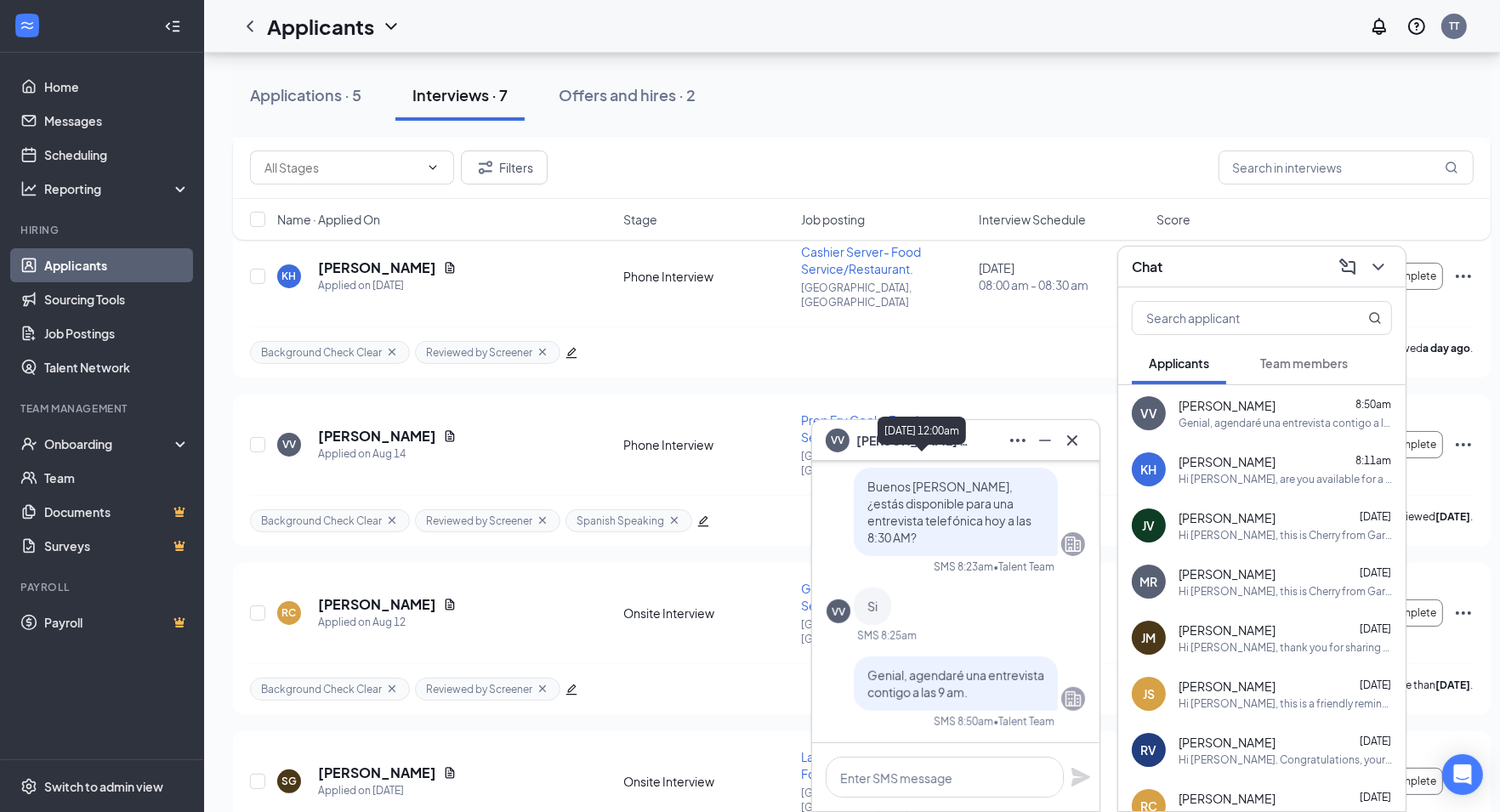
click at [954, 445] on div "[DATE] 12:00am" at bounding box center [922, 434] width 88 height 35
click at [1244, 293] on div at bounding box center [1262, 314] width 287 height 54
click at [1239, 279] on div "Chat" at bounding box center [1263, 267] width 261 height 27
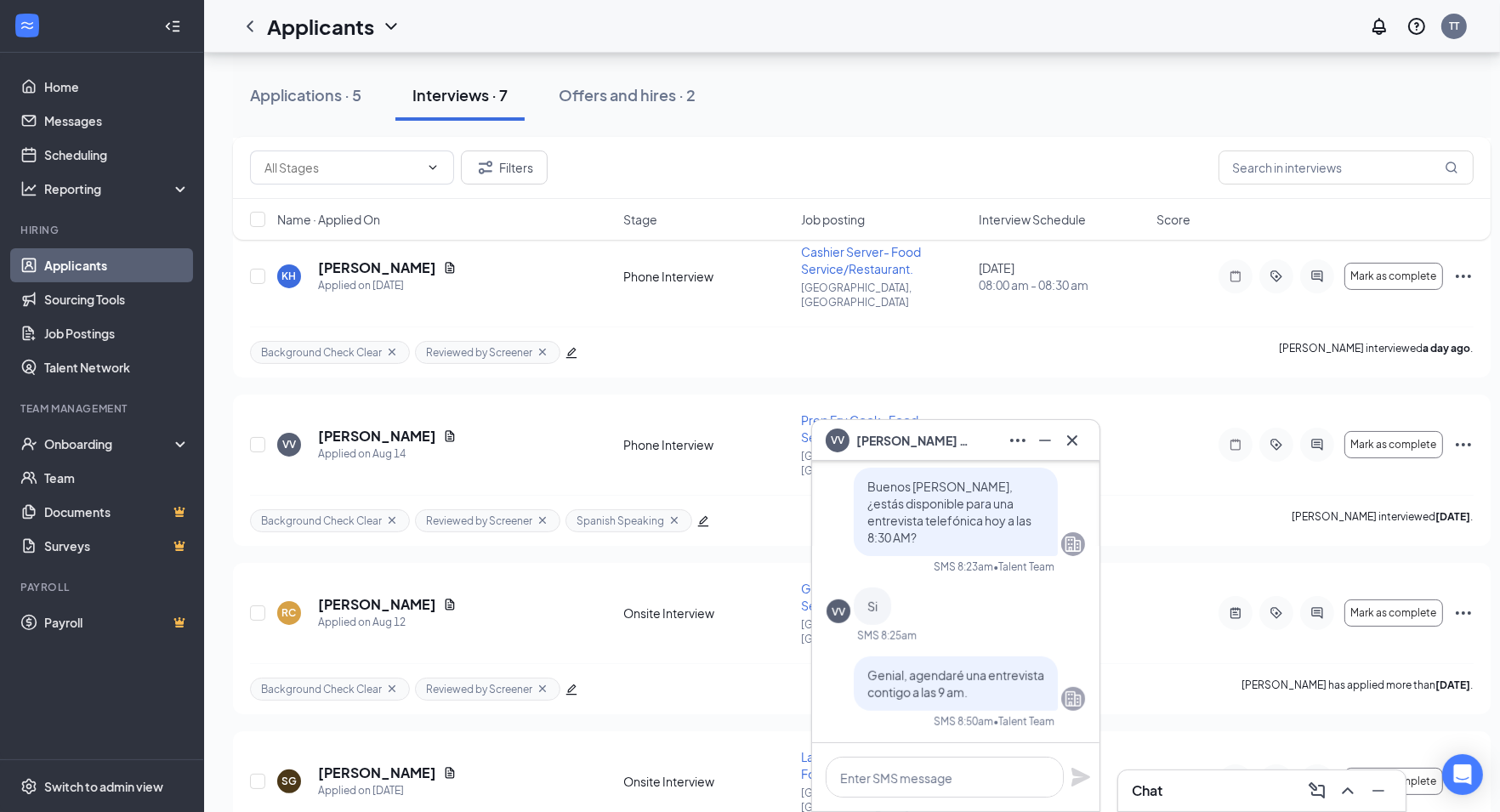
click at [1002, 443] on div "VV [PERSON_NAME]" at bounding box center [956, 440] width 261 height 27
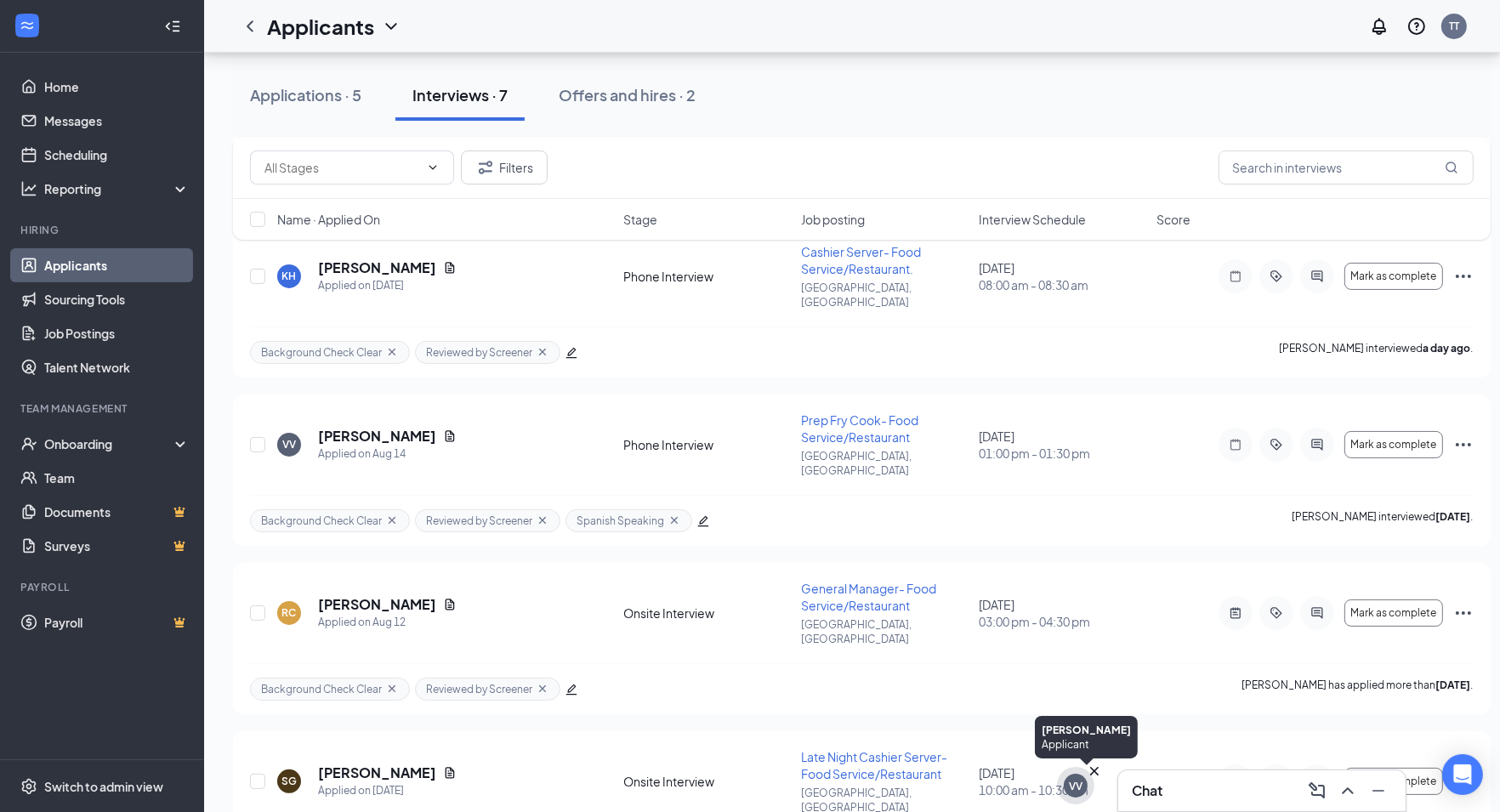
click at [1093, 772] on icon "Cross" at bounding box center [1094, 771] width 17 height 17
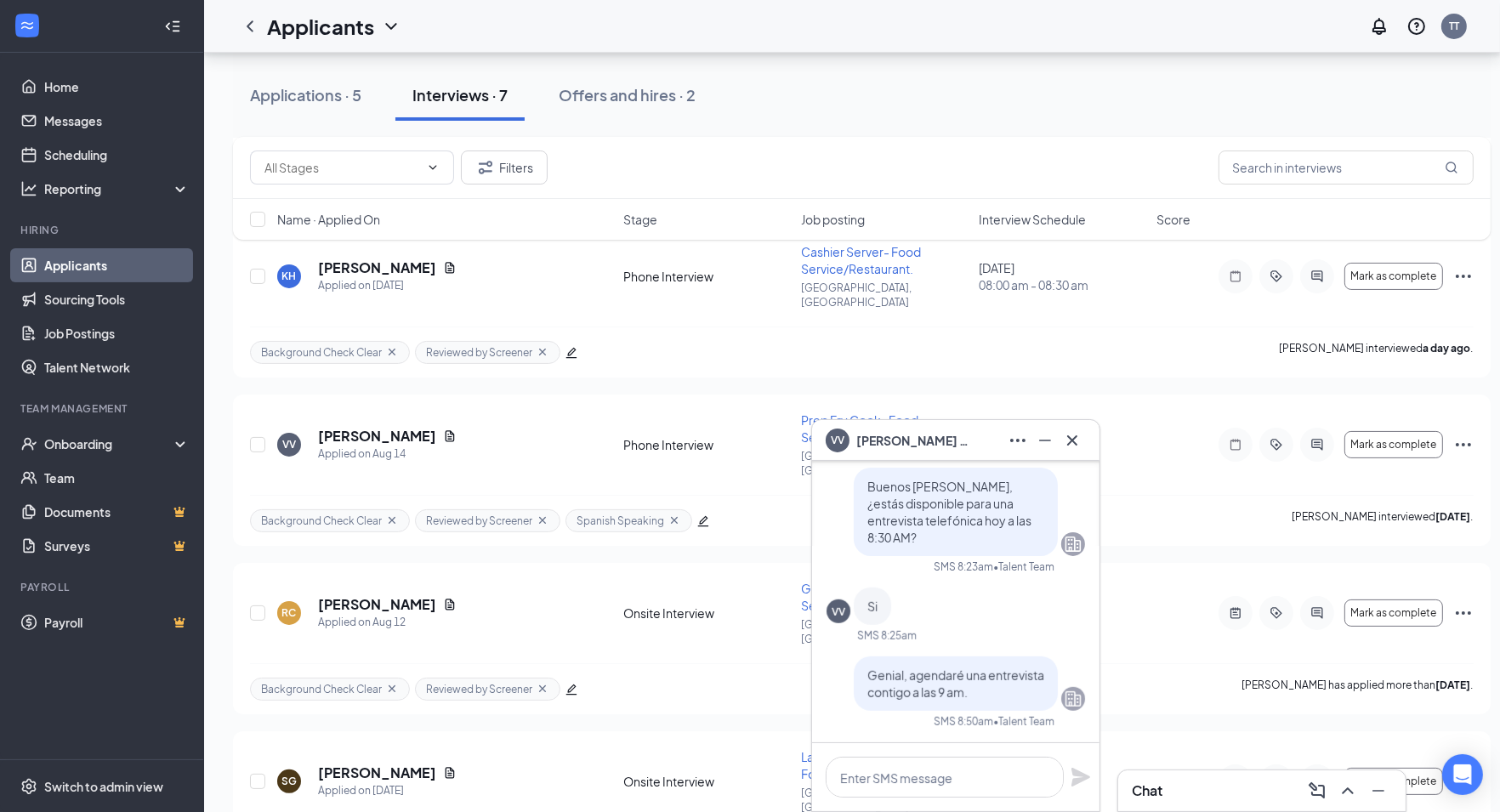
click at [1071, 457] on div "VV [PERSON_NAME]" at bounding box center [956, 441] width 287 height 41
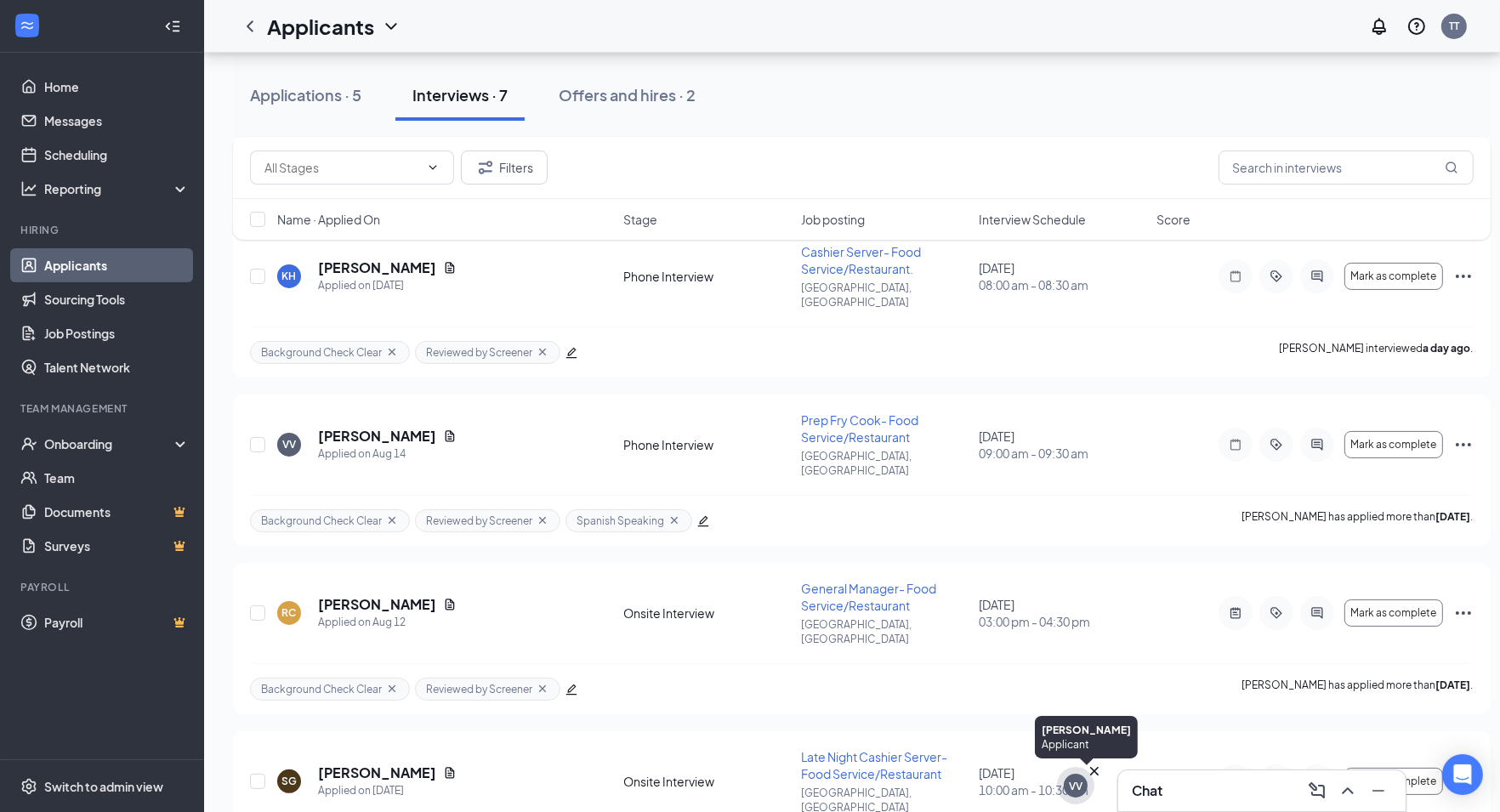
click at [1090, 771] on icon "Cross" at bounding box center [1094, 771] width 17 height 17
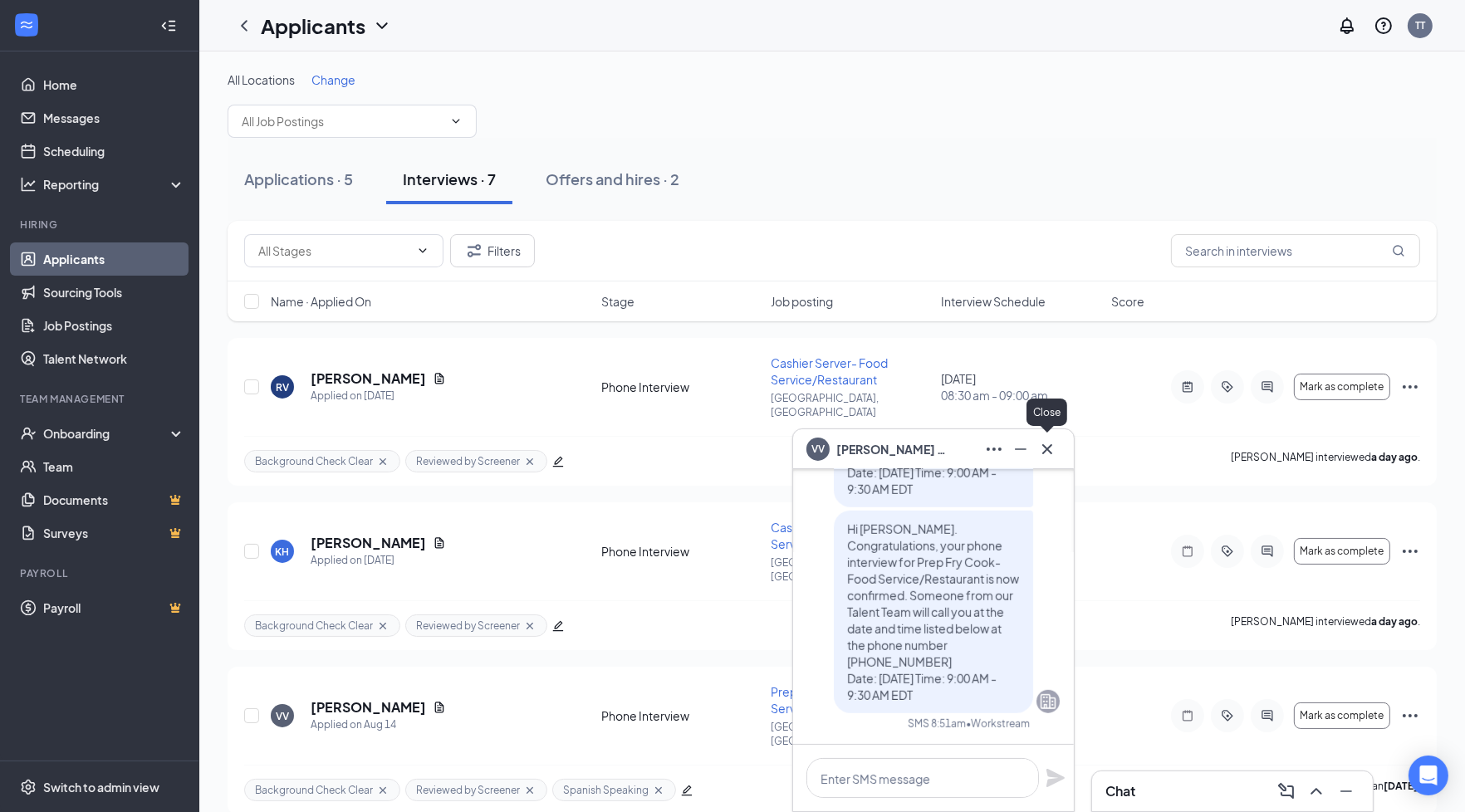
click at [1047, 445] on icon "Cross" at bounding box center [1047, 449] width 20 height 20
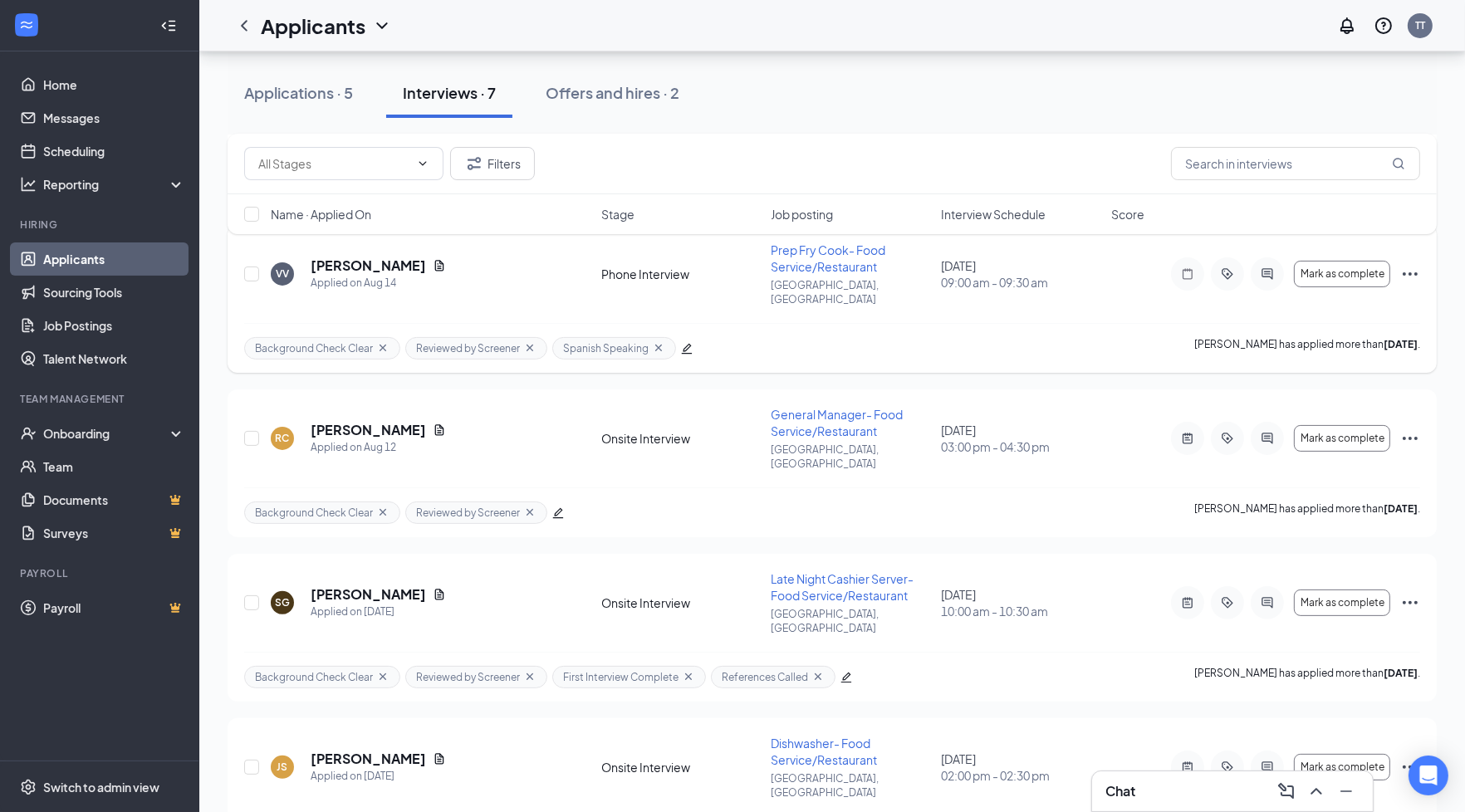
scroll to position [581, 0]
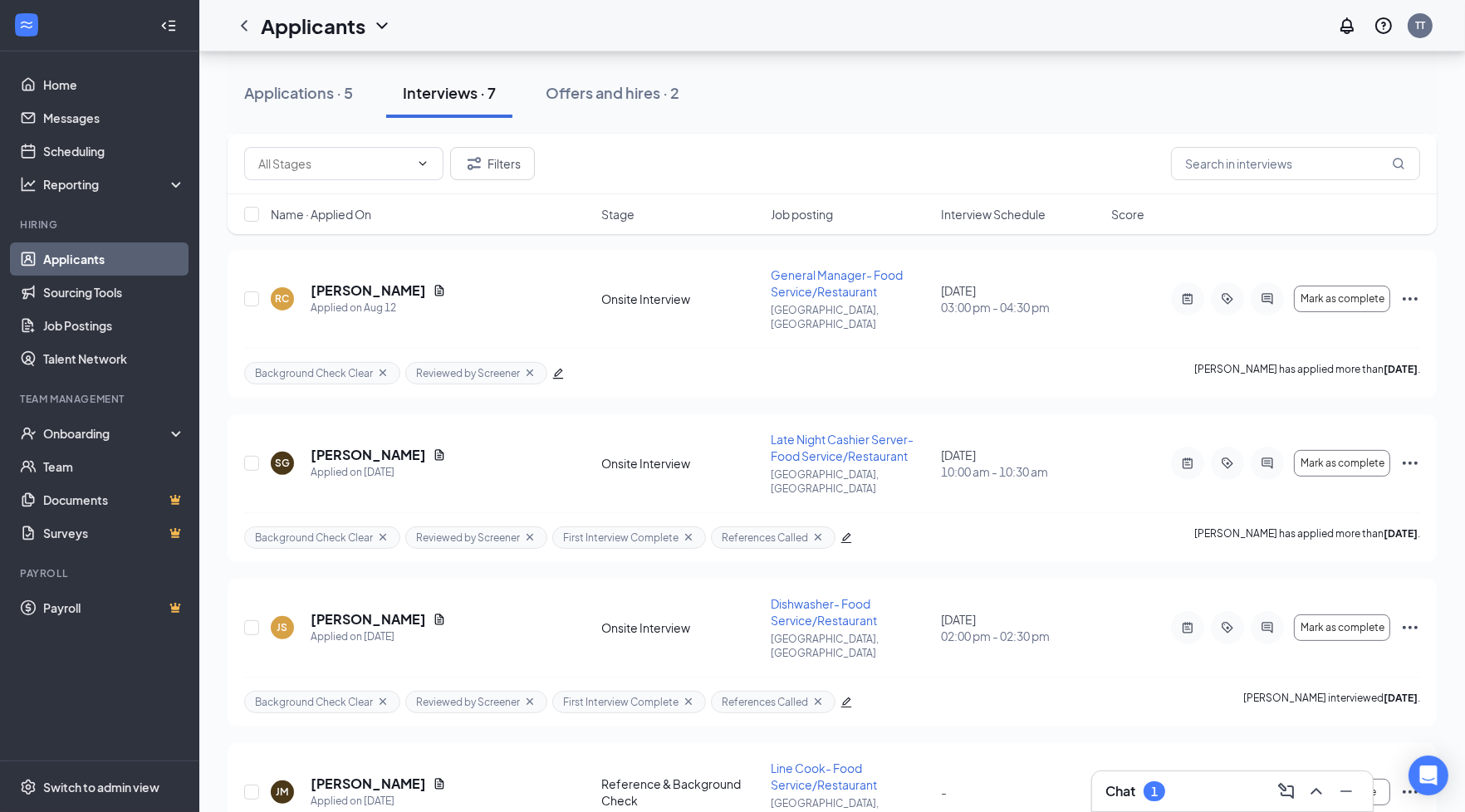
click at [1163, 798] on div "Chat 1" at bounding box center [1136, 791] width 60 height 20
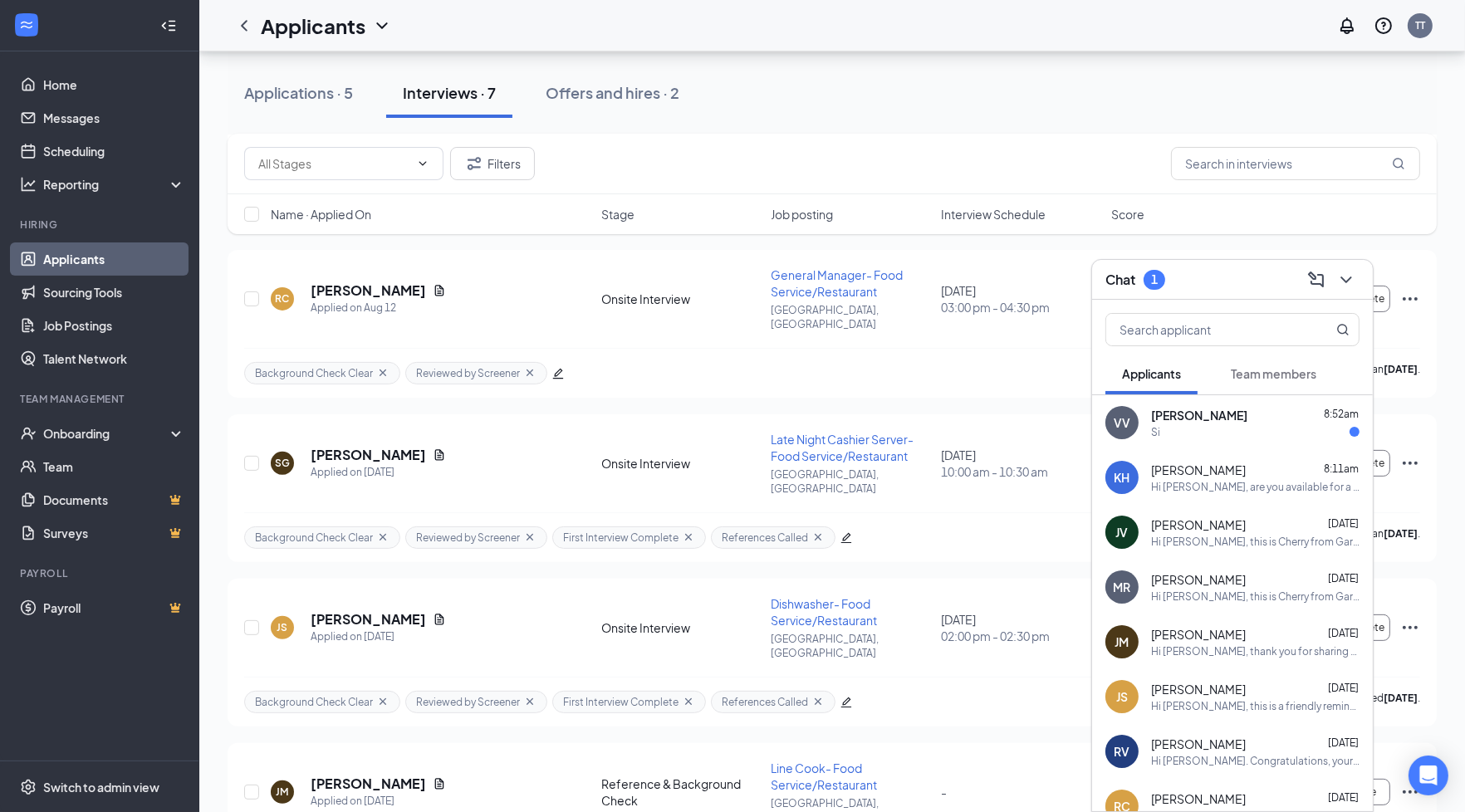
click at [1197, 425] on div "Si" at bounding box center [1255, 432] width 208 height 14
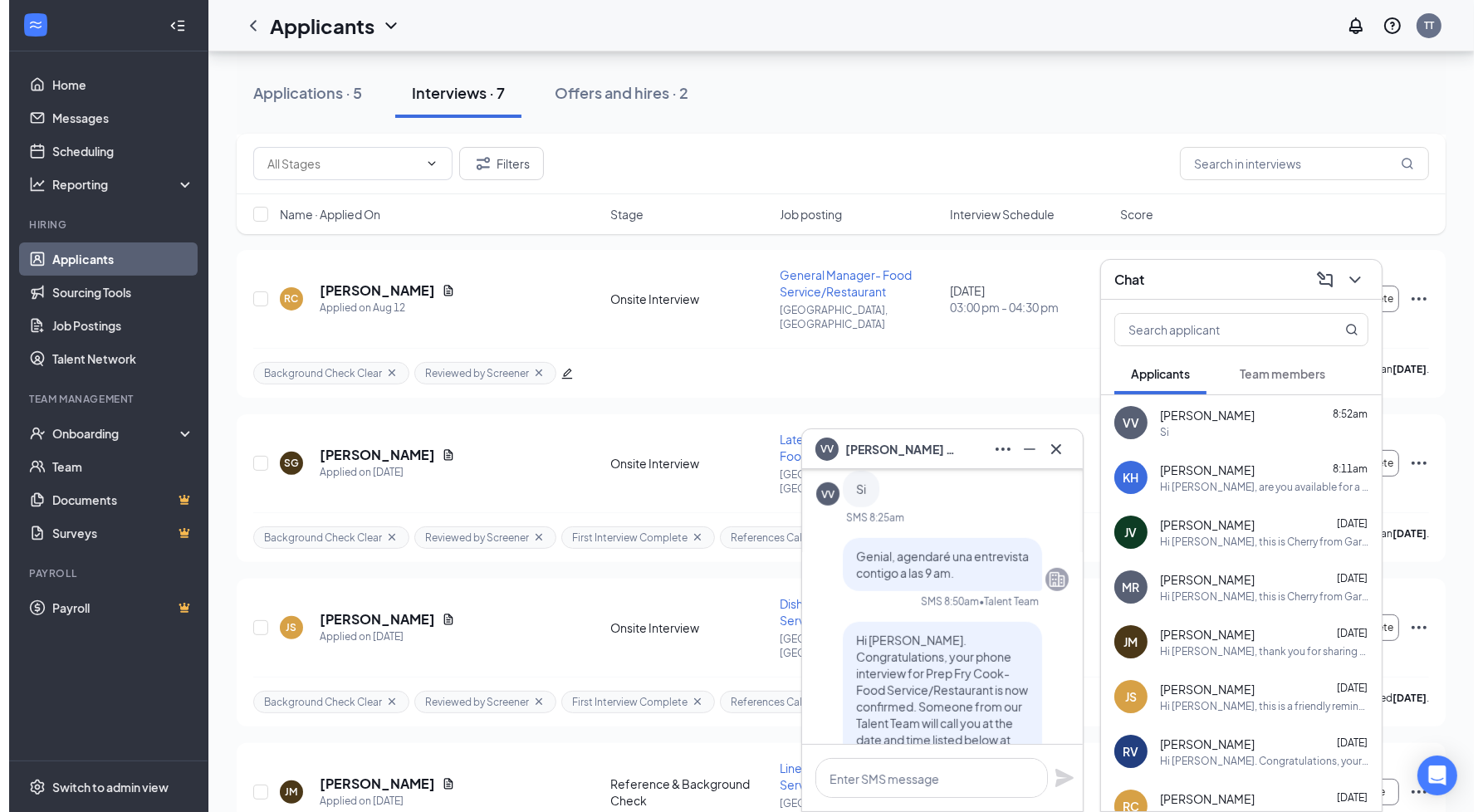
scroll to position [-384, 0]
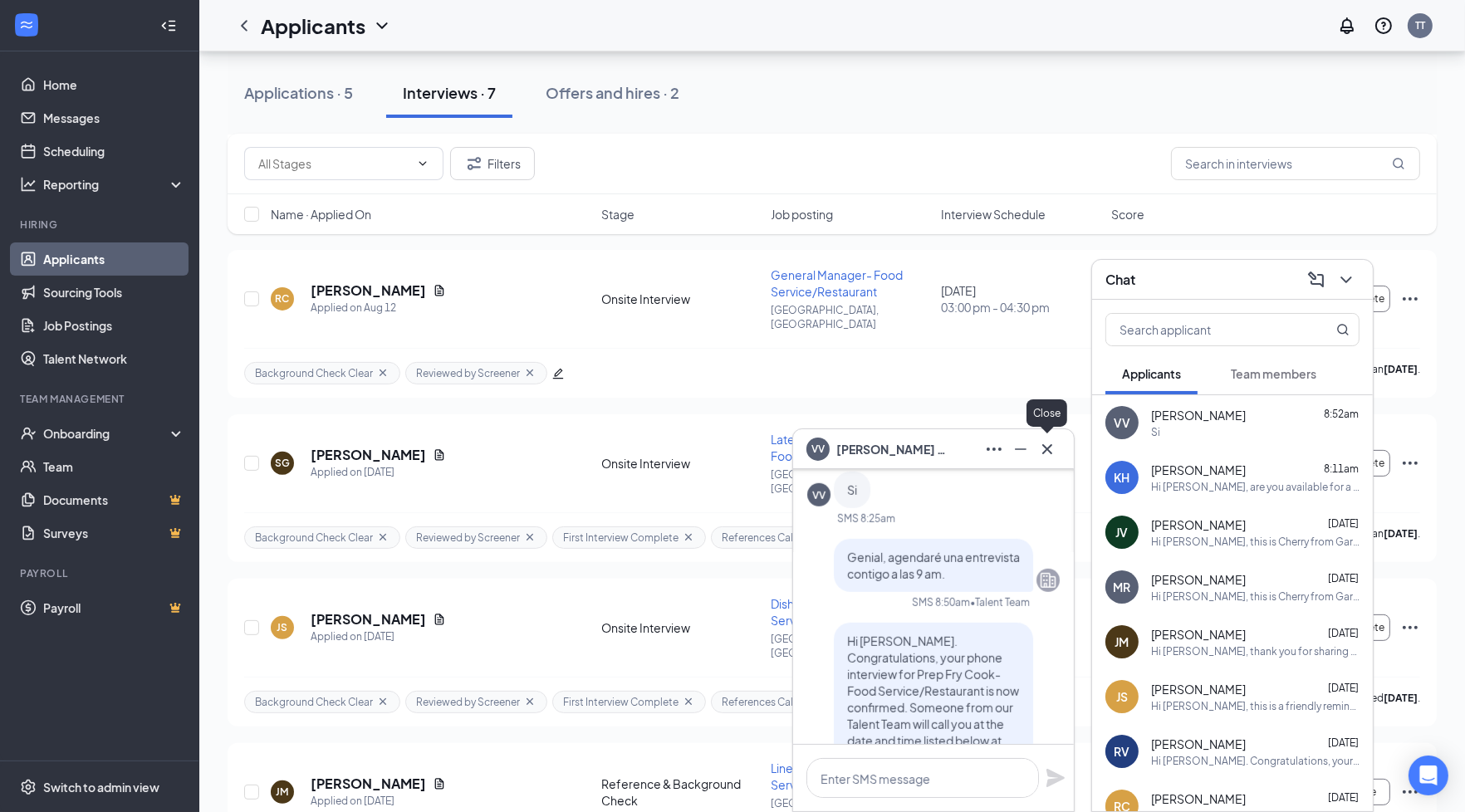
click at [1047, 451] on icon "Cross" at bounding box center [1047, 449] width 20 height 20
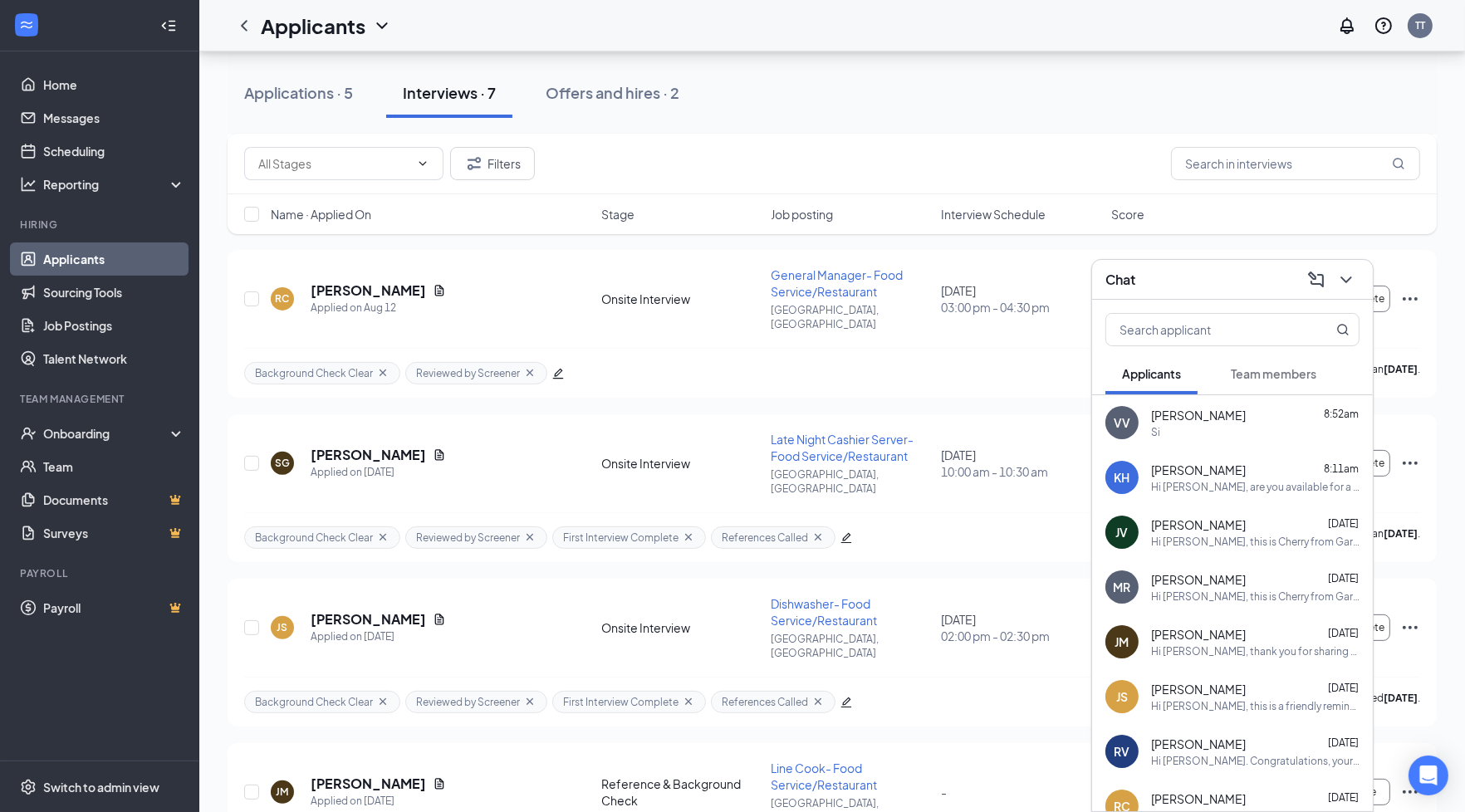
click at [1237, 271] on div "Chat" at bounding box center [1233, 280] width 254 height 26
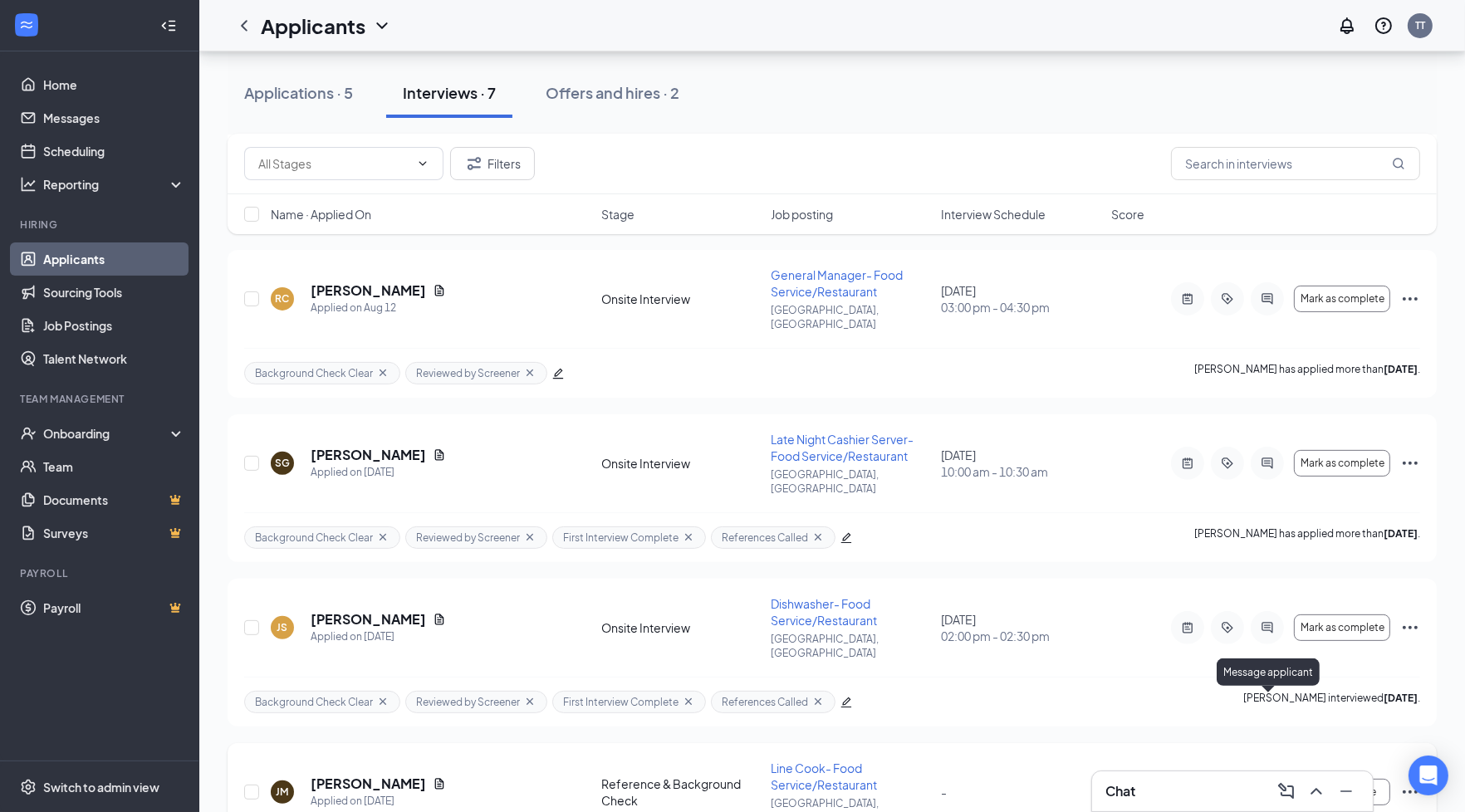
click at [1271, 786] on icon "ActiveChat" at bounding box center [1268, 792] width 20 height 13
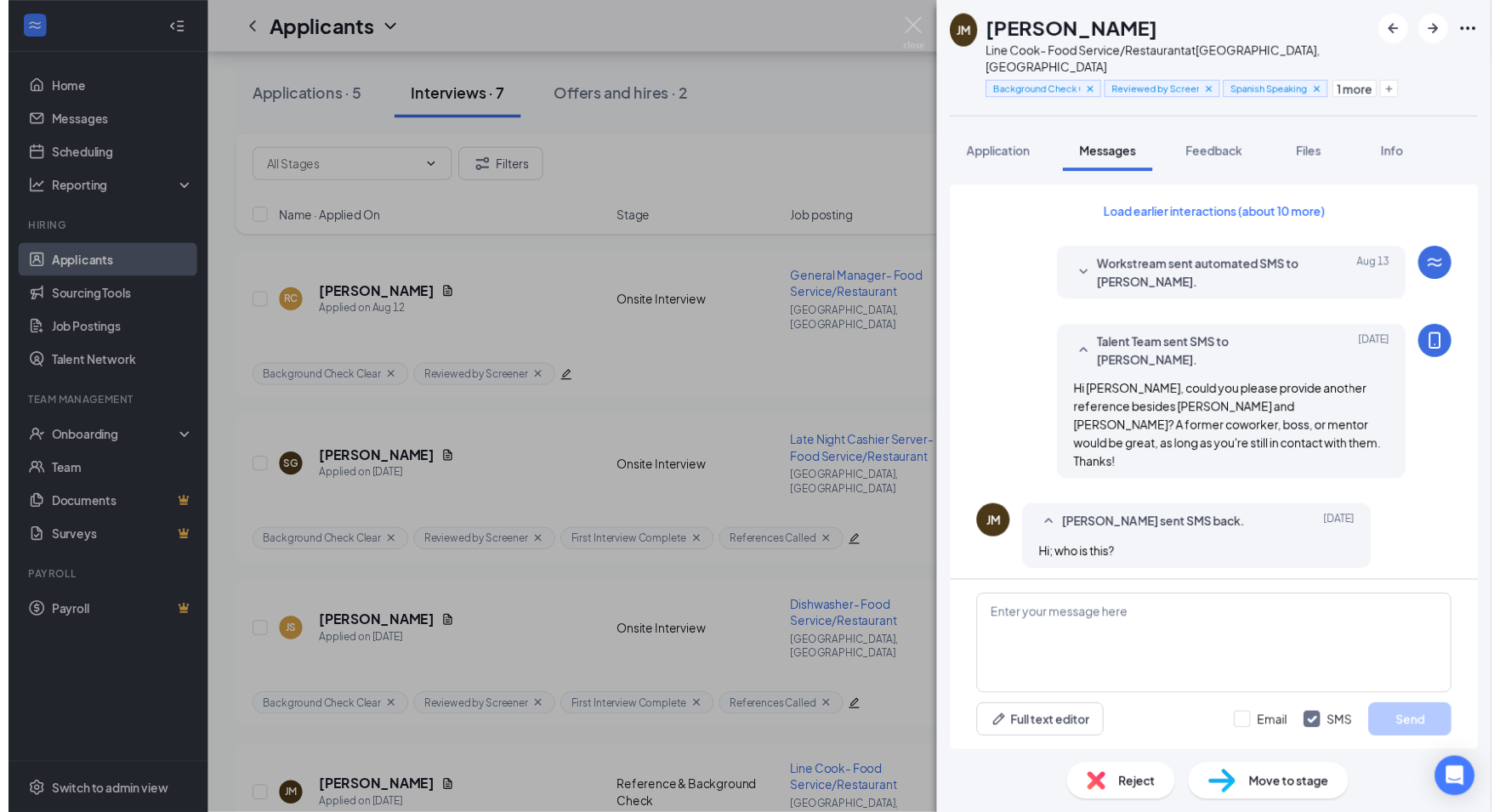
scroll to position [800, 0]
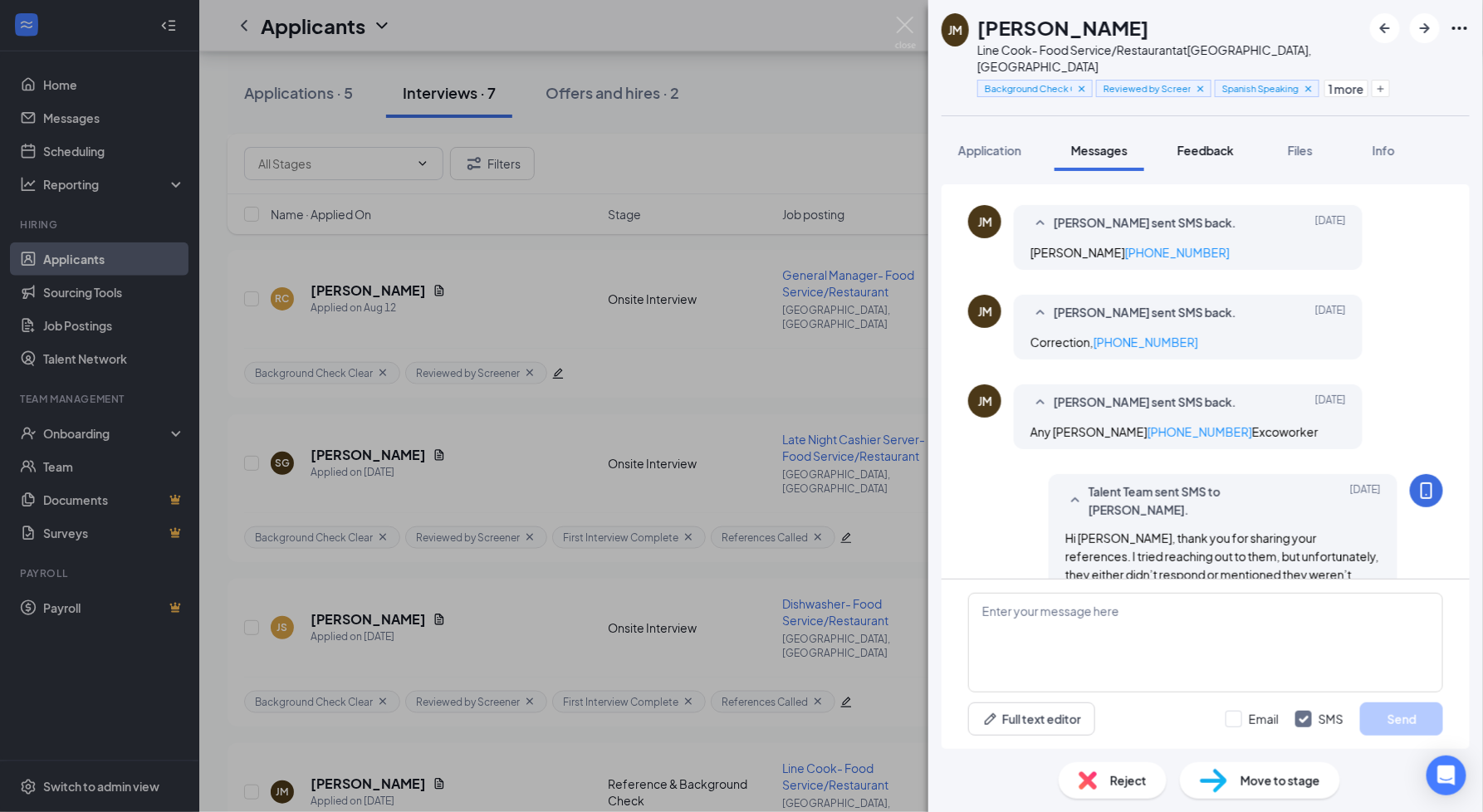
click at [1226, 143] on span "Feedback" at bounding box center [1205, 150] width 57 height 15
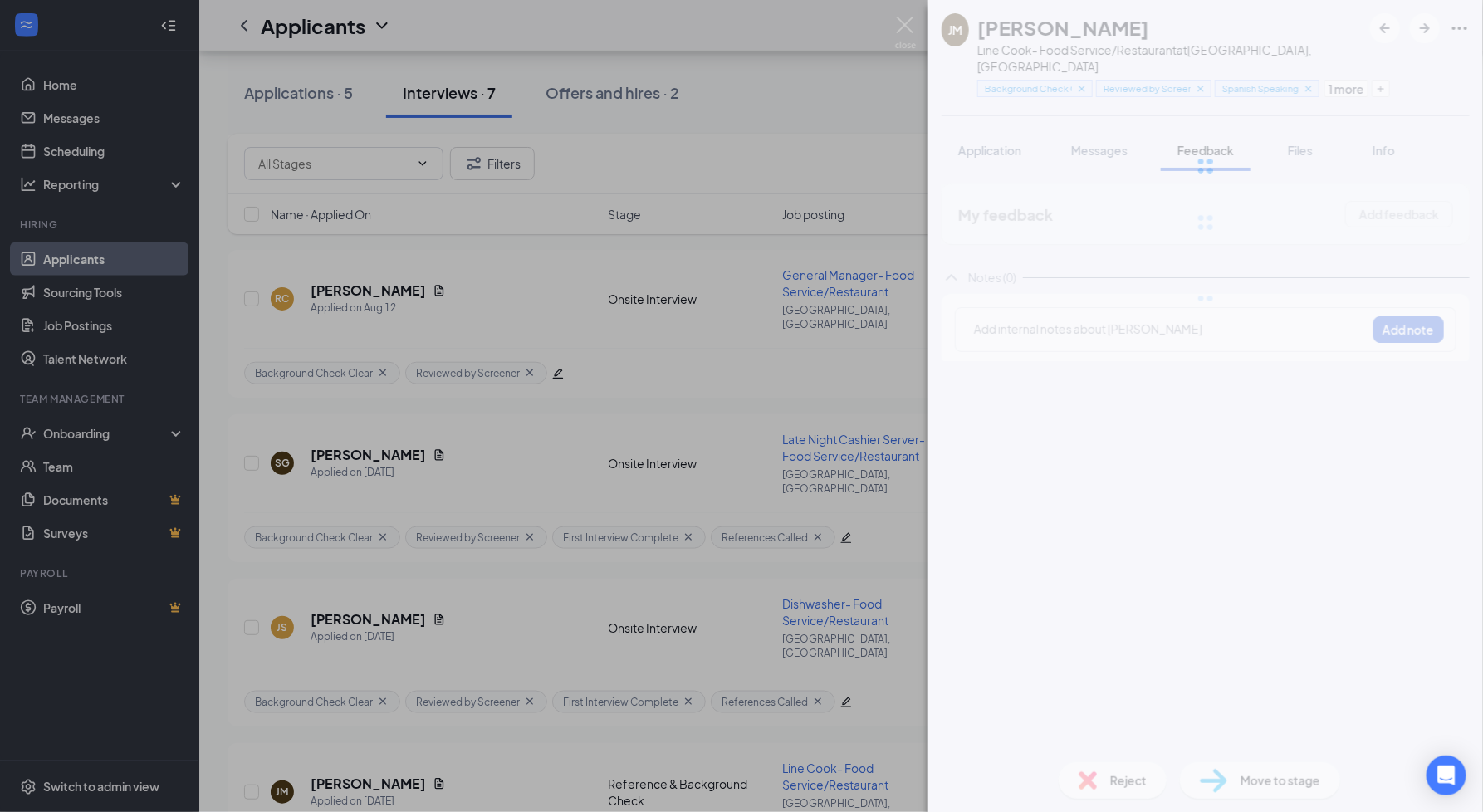
click at [1291, 137] on div at bounding box center [1206, 166] width 555 height 332
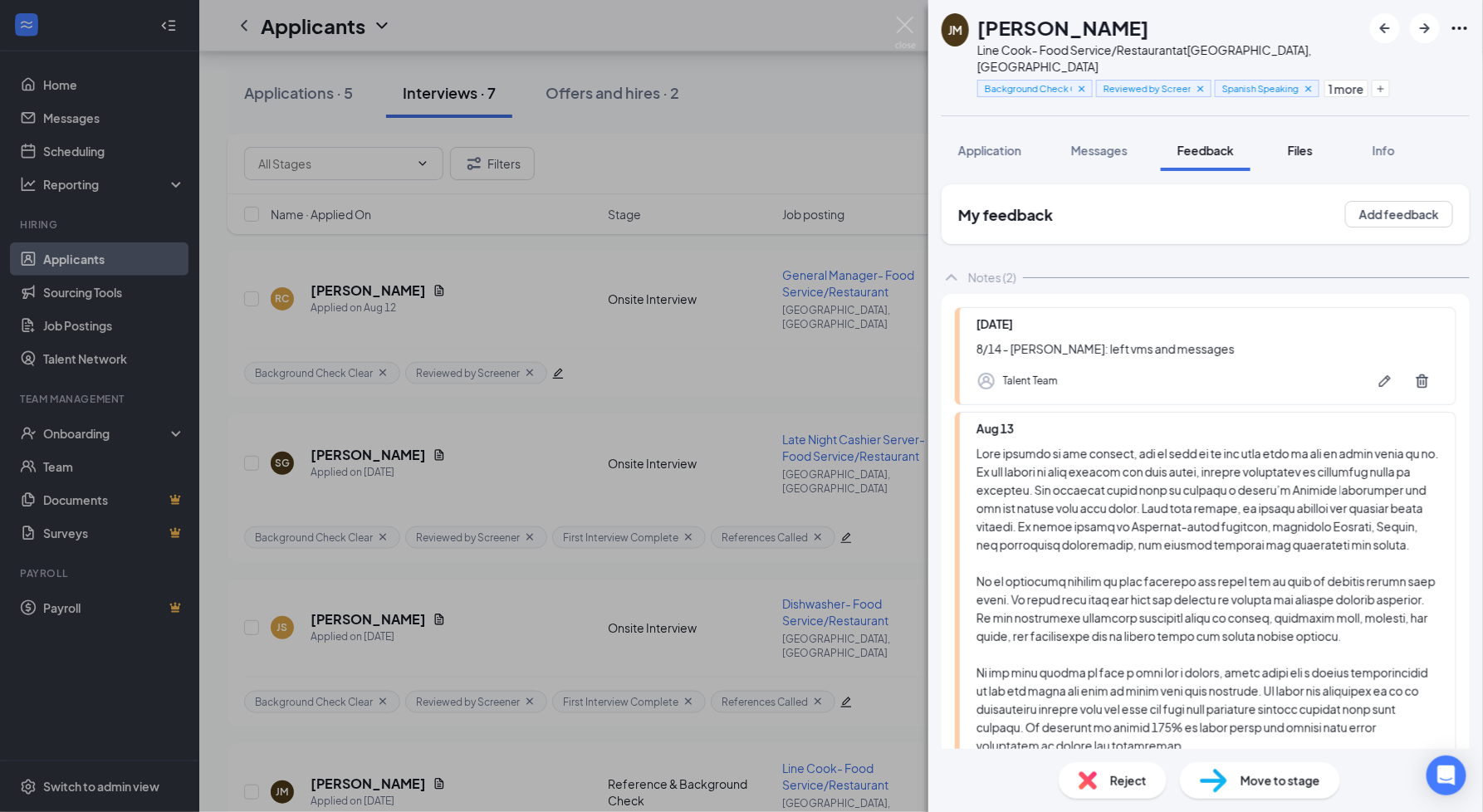
click at [1309, 143] on span "Files" at bounding box center [1300, 150] width 25 height 15
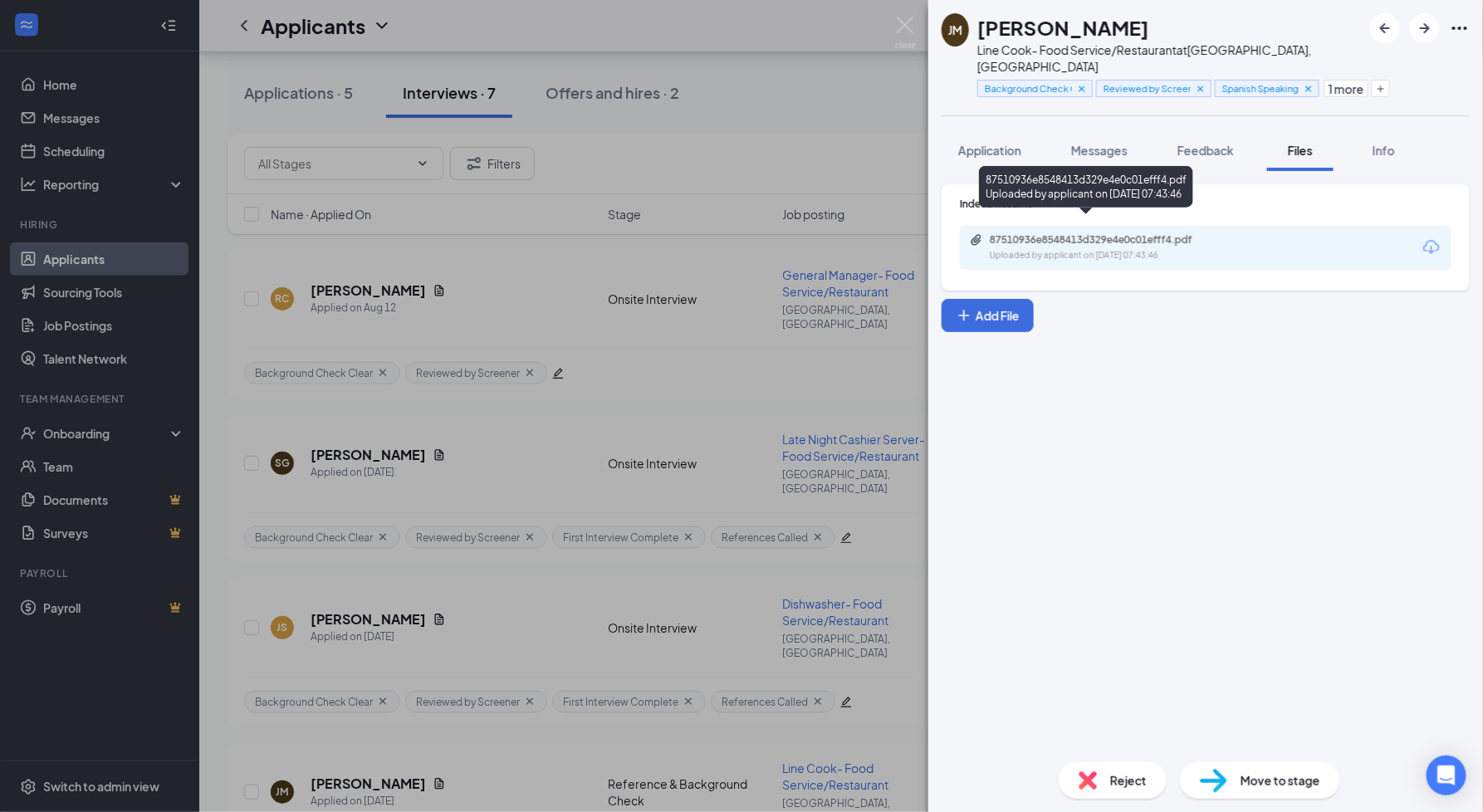
click at [1230, 233] on div "87510936e8548413d329e4e0c01efff4.pdf" at bounding box center [1104, 240] width 269 height 13
click at [284, 82] on div "JM Jorge Mateus Line Cook- Food Service/Restaurant at Old Greenwich, CT Backgro…" at bounding box center [742, 406] width 1483 height 812
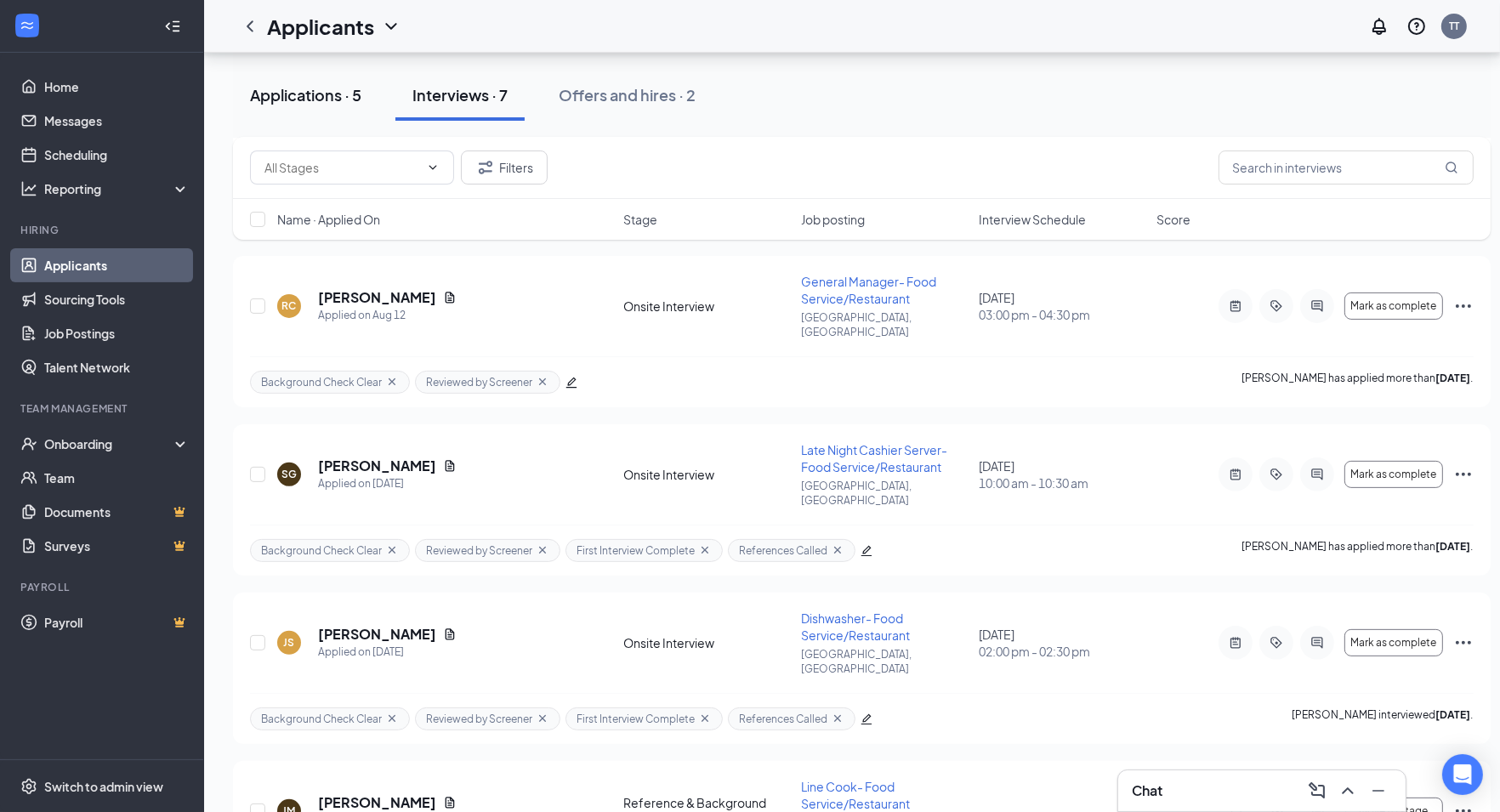
click at [297, 89] on div "Applications · 5" at bounding box center [305, 95] width 112 height 21
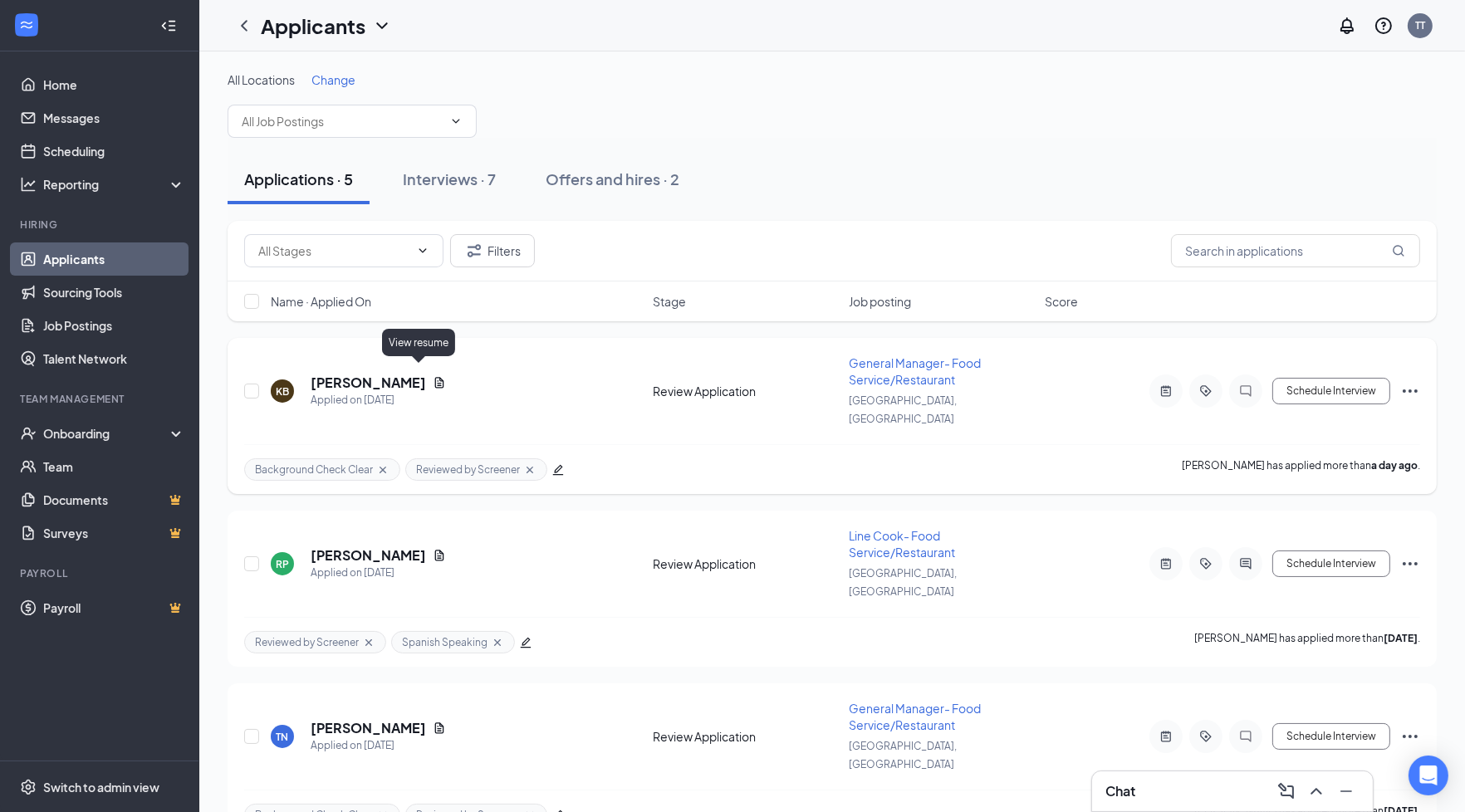
click at [433, 376] on icon "Document" at bounding box center [439, 382] width 13 height 13
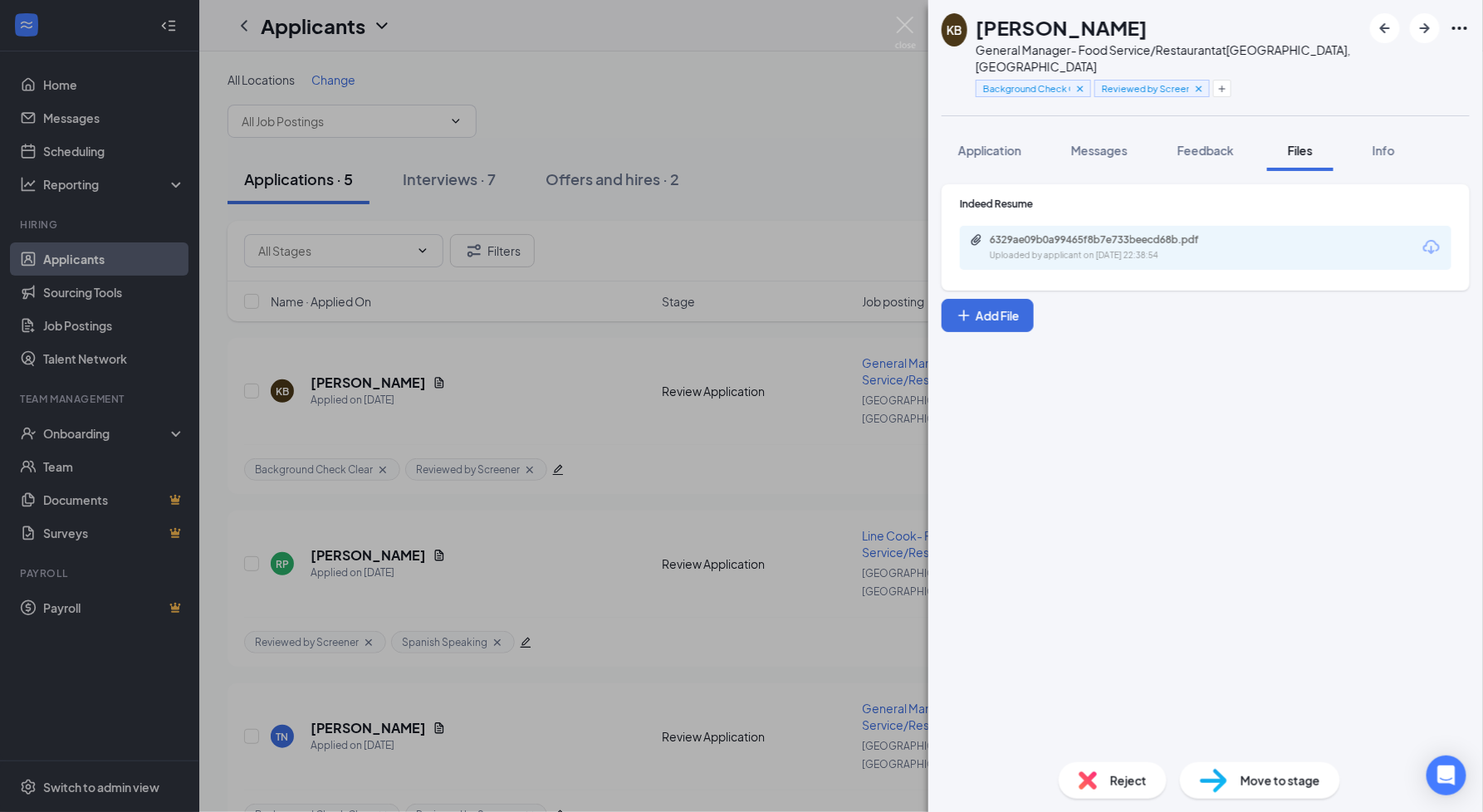
click at [1111, 246] on div "6329ae09b0a99465f8b7e733beecd68b.pdf Uploaded by applicant on Aug 24, 2025 at 2…" at bounding box center [1206, 247] width 491 height 44
click at [1108, 249] on div "Uploaded by applicant on Aug 24, 2025 at 22:38:54" at bounding box center [1114, 255] width 249 height 13
click at [506, 487] on div "KB Kevin Buzzetto General Manager- Food Service/Restaurant at Stamford, CT Back…" at bounding box center [742, 406] width 1483 height 812
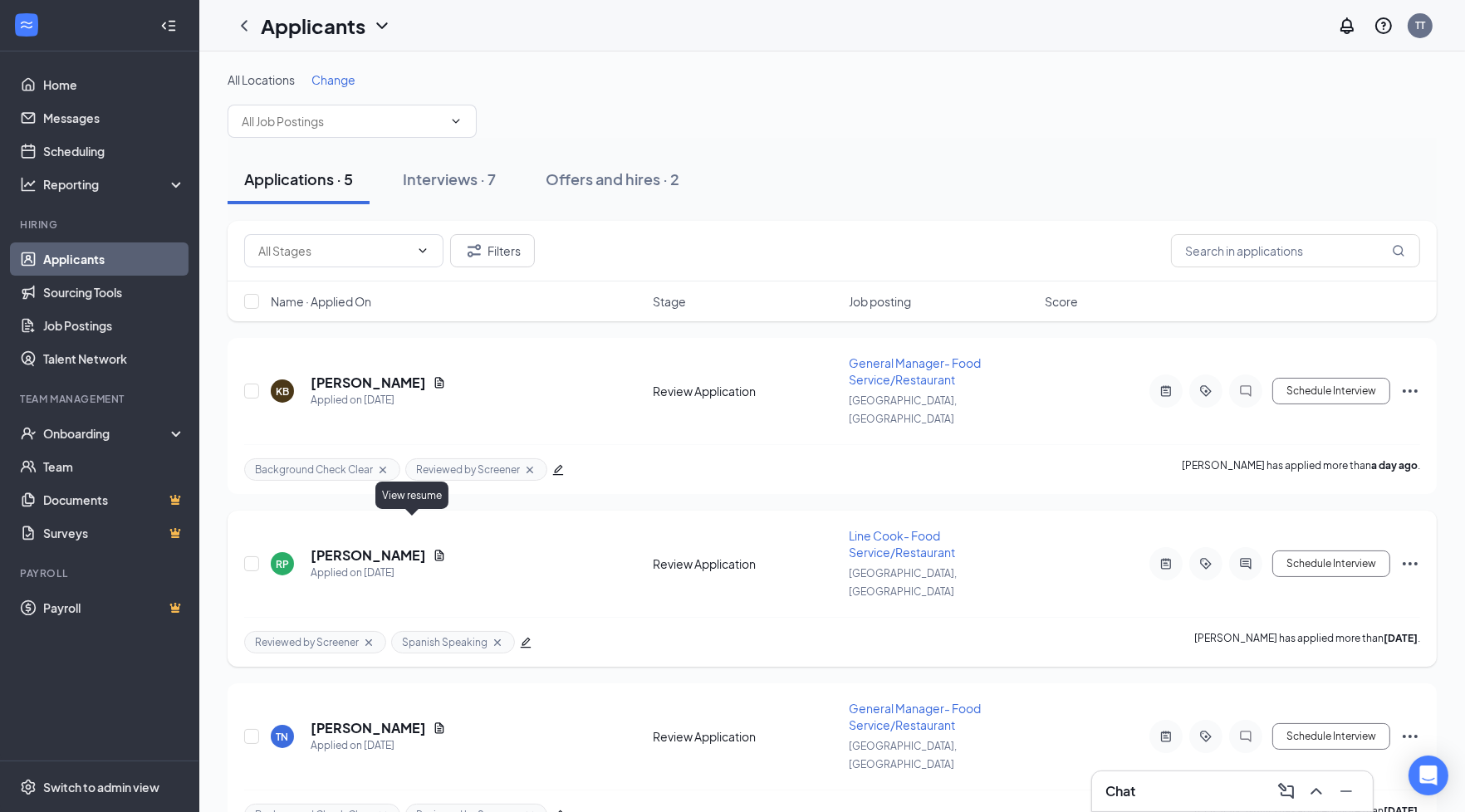
click at [435, 550] on icon "Document" at bounding box center [439, 555] width 9 height 10
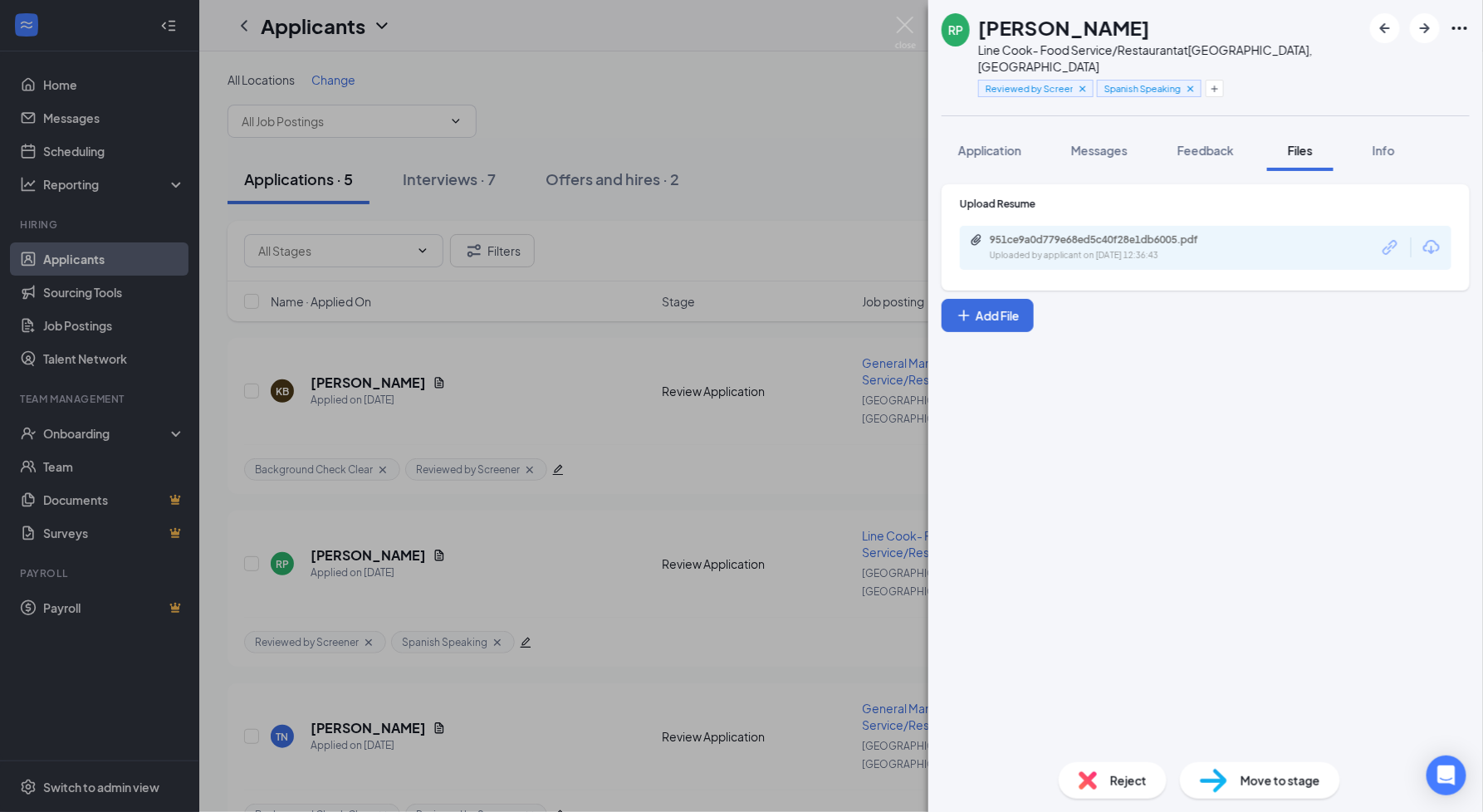
drag, startPoint x: 1182, startPoint y: 247, endPoint x: 1161, endPoint y: 237, distance: 23.3
click at [1161, 237] on div "951ce9a0d779e68ed5c40f28e1db6005.pdf Uploaded by applicant on Aug 24, 2025 at 1…" at bounding box center [1206, 247] width 491 height 44
click at [1161, 249] on div "Uploaded by applicant on Aug 24, 2025 at 12:36:43" at bounding box center [1114, 255] width 249 height 13
click at [649, 498] on div "RP Rosa Purizaca Line Cook- Food Service/Restaurant at Fairfield, CT Reviewed b…" at bounding box center [742, 406] width 1483 height 812
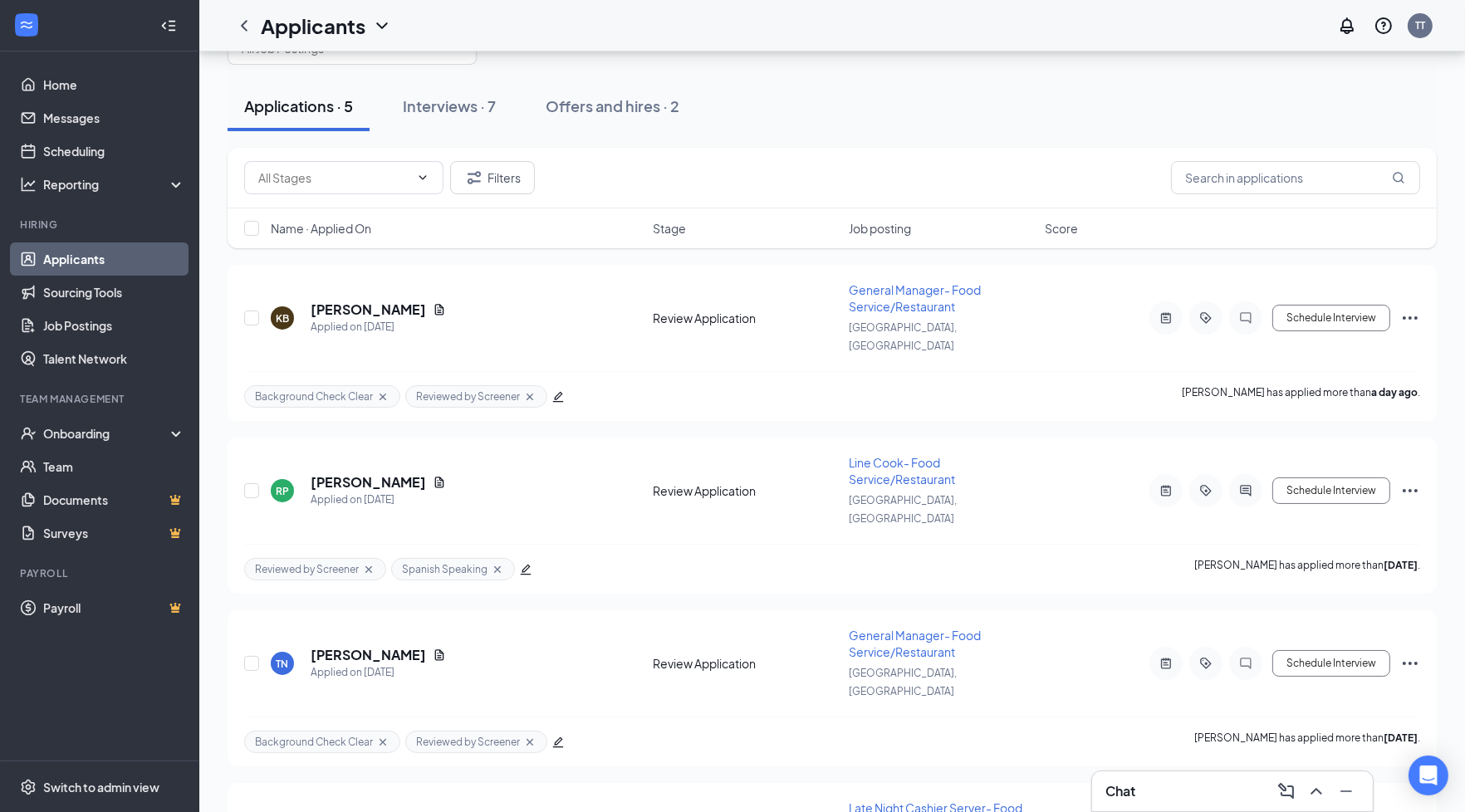
scroll to position [80, 0]
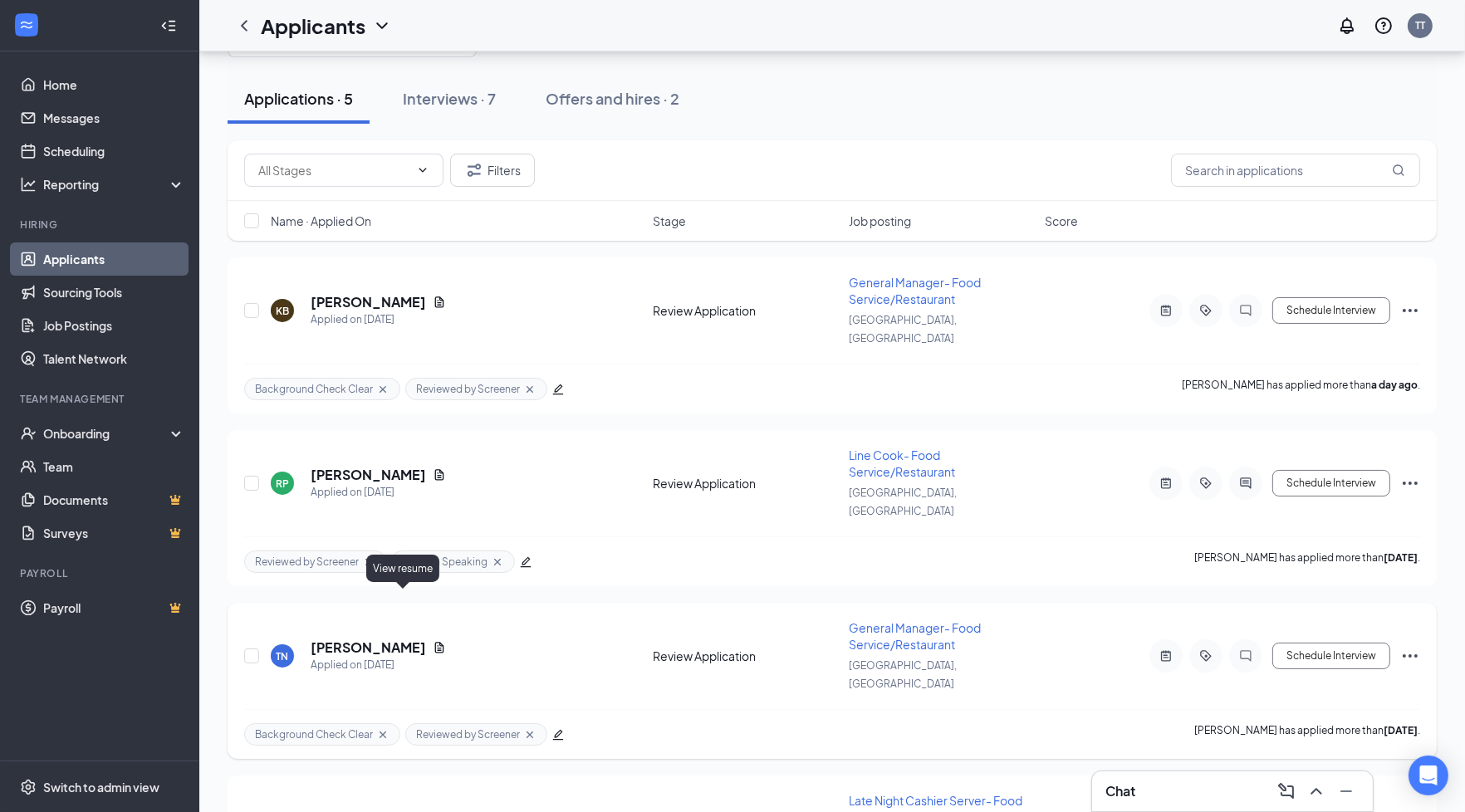
click at [433, 641] on icon "Document" at bounding box center [439, 647] width 13 height 13
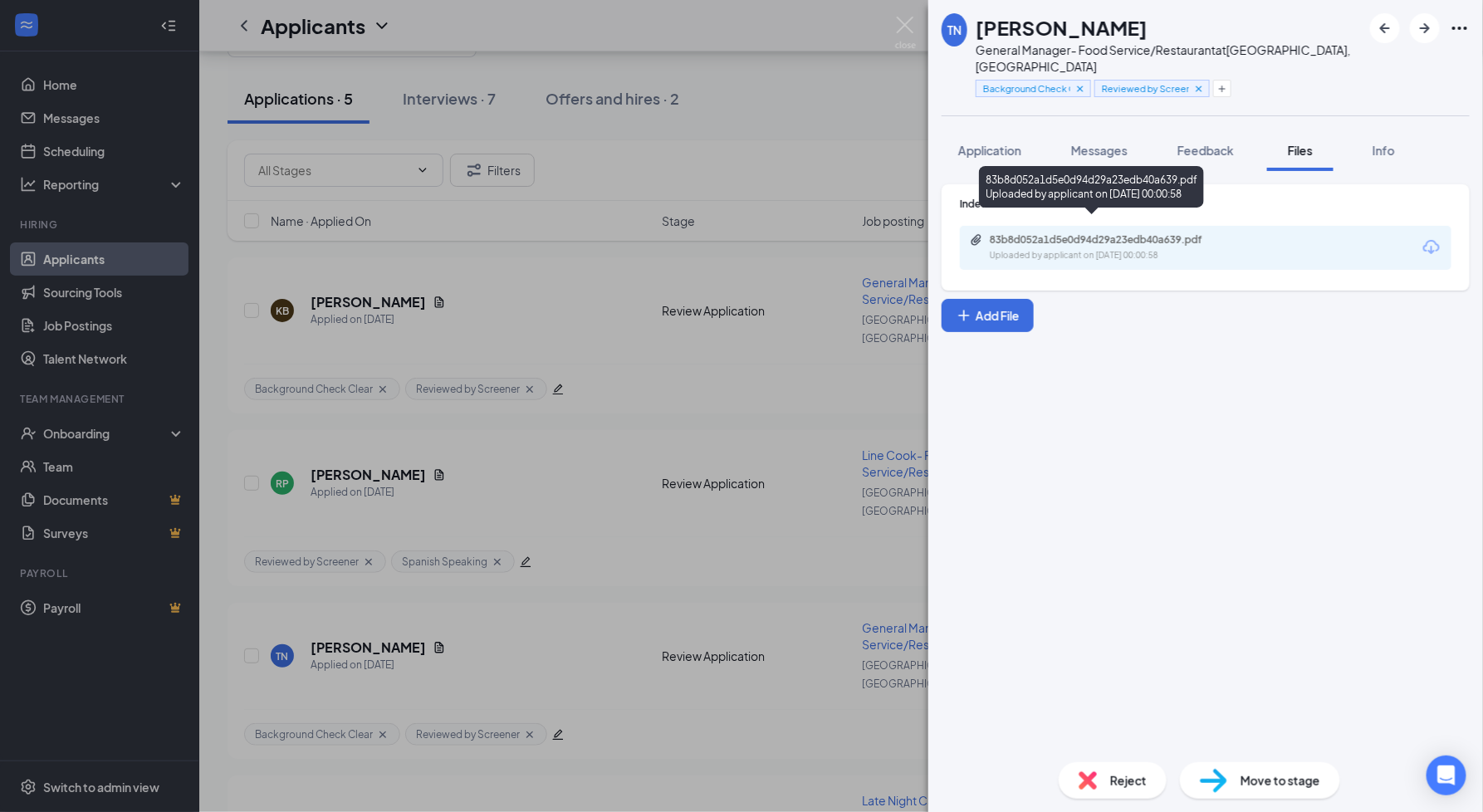
click at [1202, 233] on div "83b8d052a1d5e0d94d29a23edb40a639.pdf" at bounding box center [1106, 240] width 233 height 13
click at [572, 395] on div "TN THI NGUYEN General Manager- Food Service/Restaurant at Stamford, CT Backgrou…" at bounding box center [742, 406] width 1483 height 812
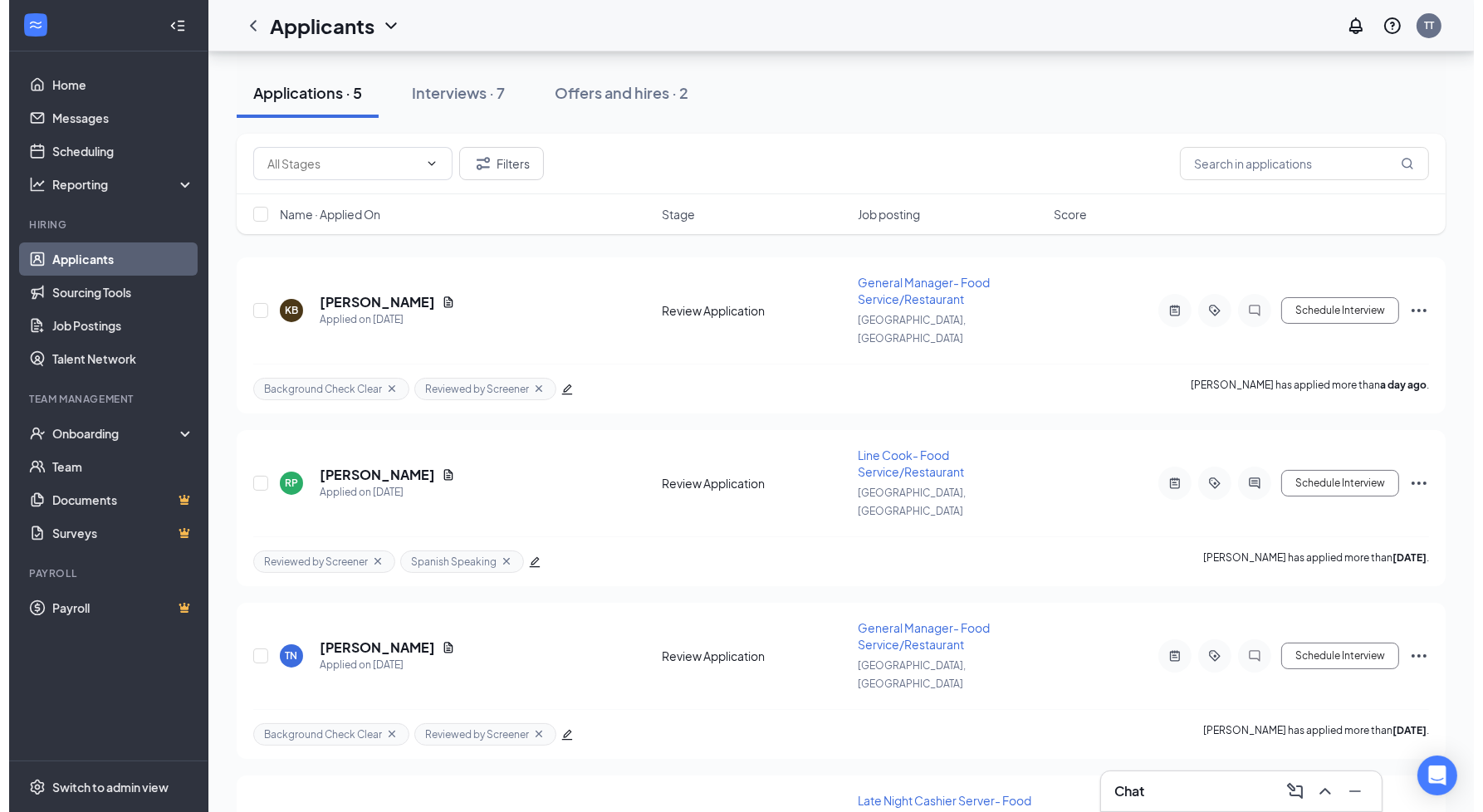
scroll to position [293, 0]
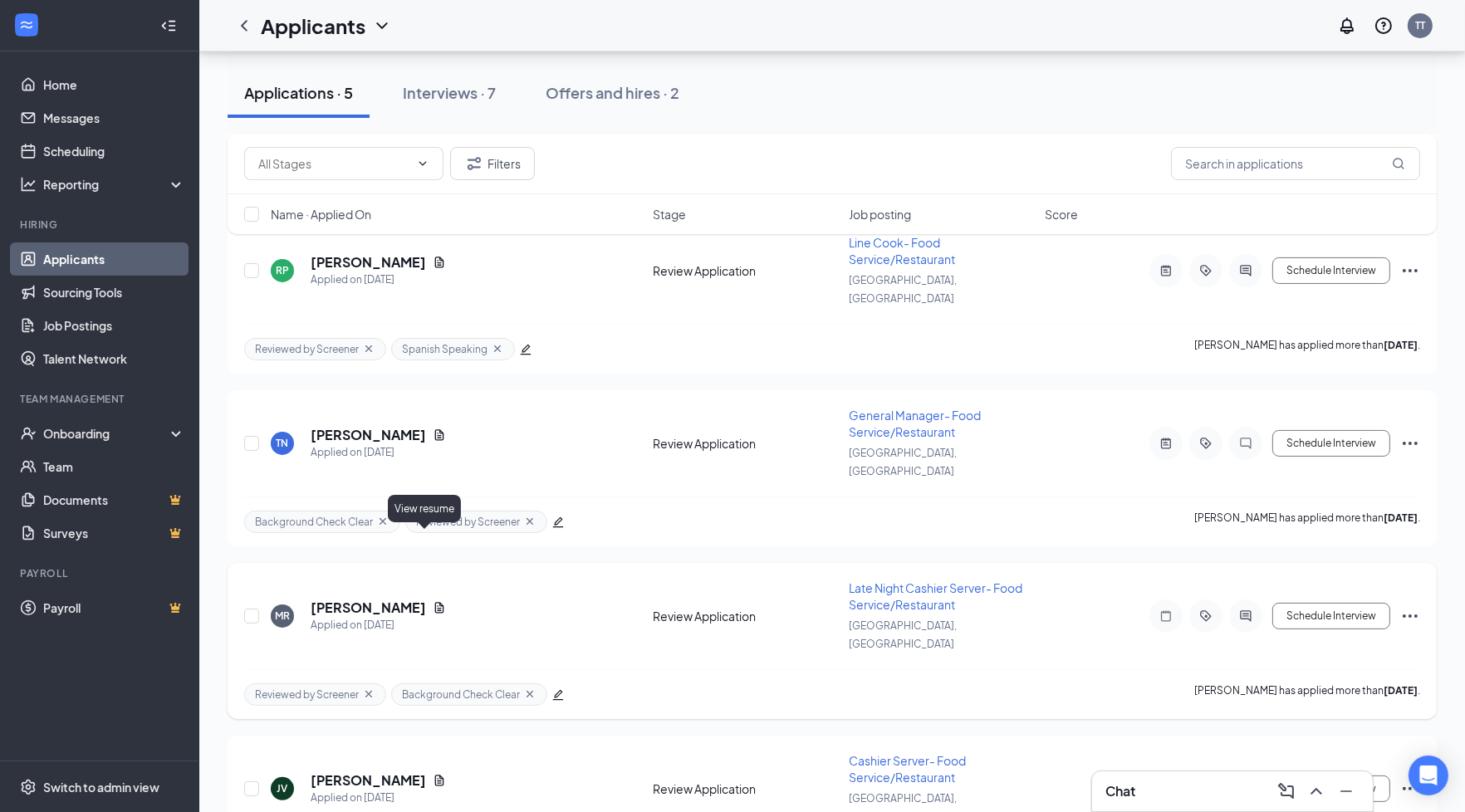
click at [435, 602] on icon "Document" at bounding box center [439, 607] width 9 height 10
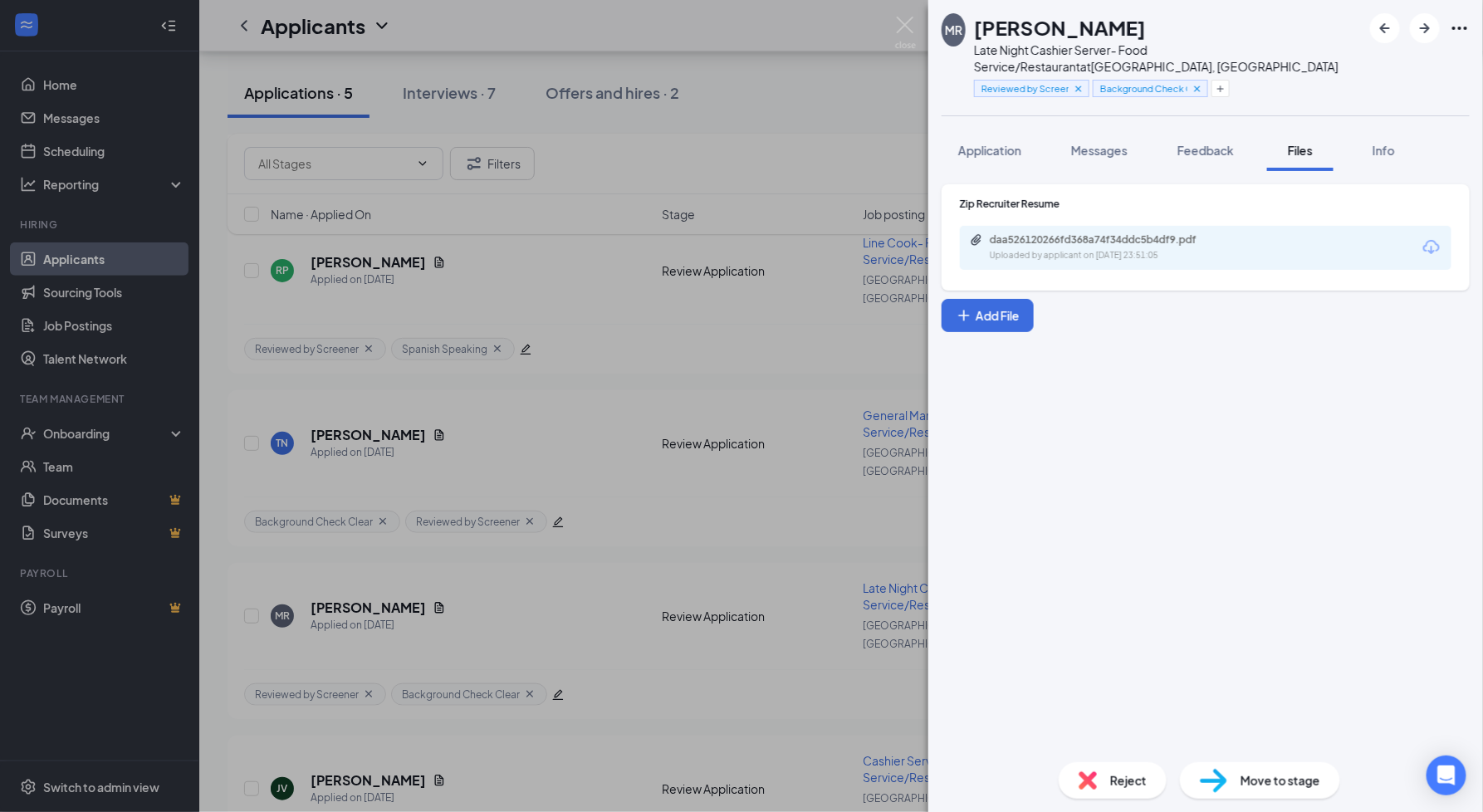
click at [1255, 238] on div "daa526120266fd368a74f34ddc5b4df9.pdf Uploaded by applicant on Aug 23, 2025 at 2…" at bounding box center [1206, 247] width 491 height 44
click at [1161, 233] on div "daa526120266fd368a74f34ddc5b4df9.pdf" at bounding box center [1106, 240] width 233 height 13
click at [743, 607] on div "MR Michelle Raccio Late Night Cashier Server- Food Service/Restaurant at Fairfi…" at bounding box center [742, 406] width 1483 height 812
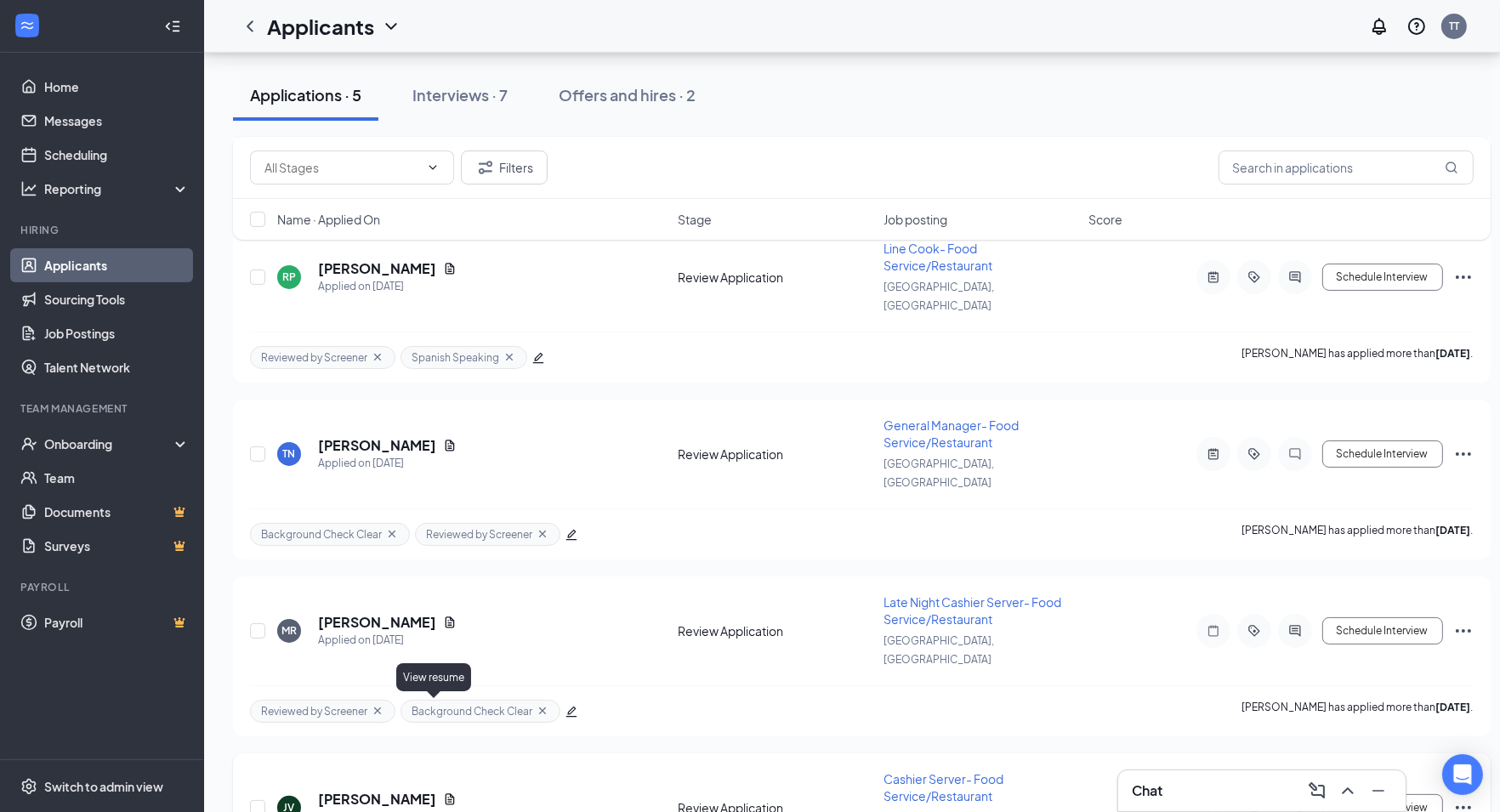
click at [443, 792] on icon "Document" at bounding box center [450, 799] width 13 height 13
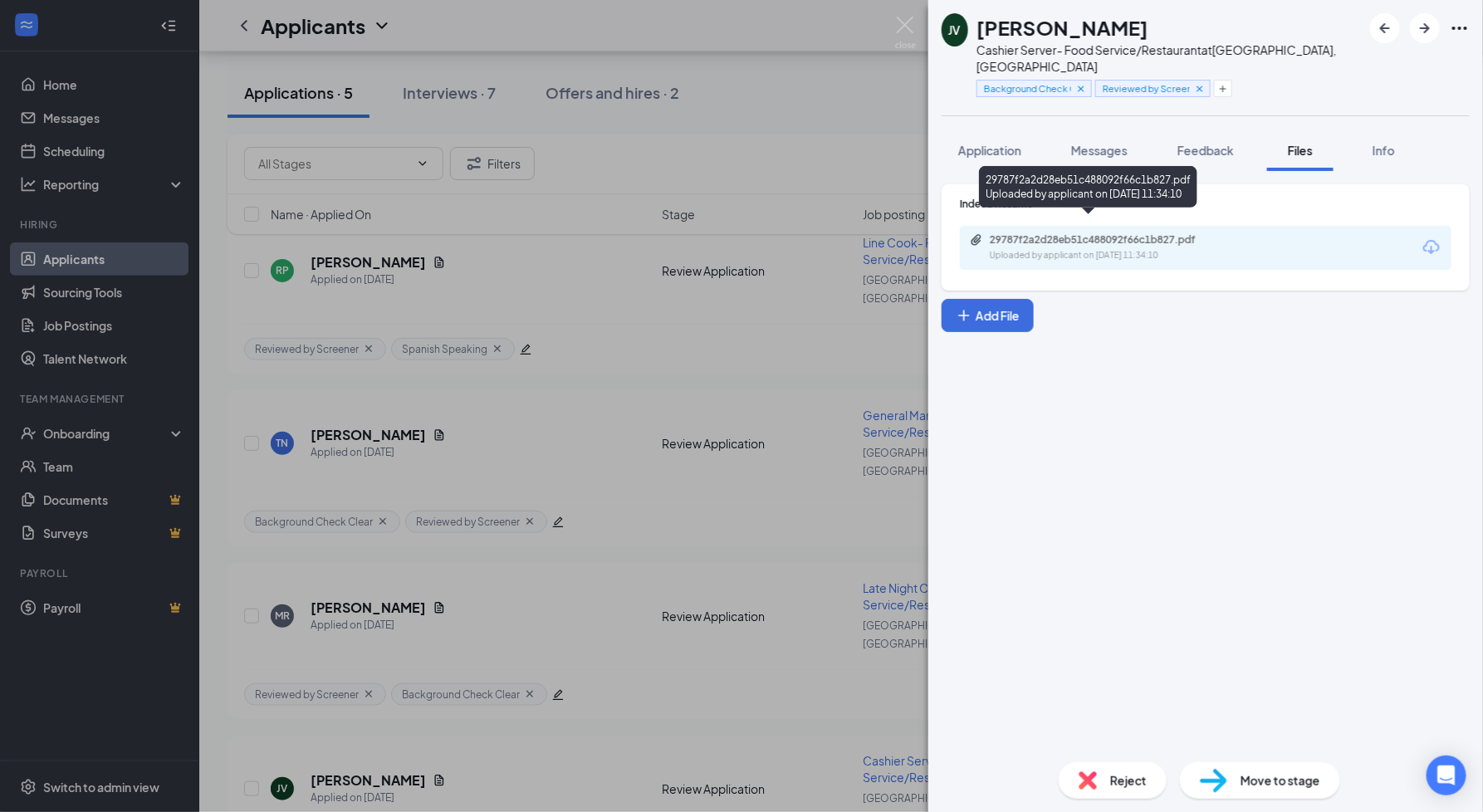
click at [1108, 249] on div "Uploaded by applicant on Aug 23, 2025 at 11:34:10" at bounding box center [1114, 255] width 249 height 13
